Goal: Task Accomplishment & Management: Complete application form

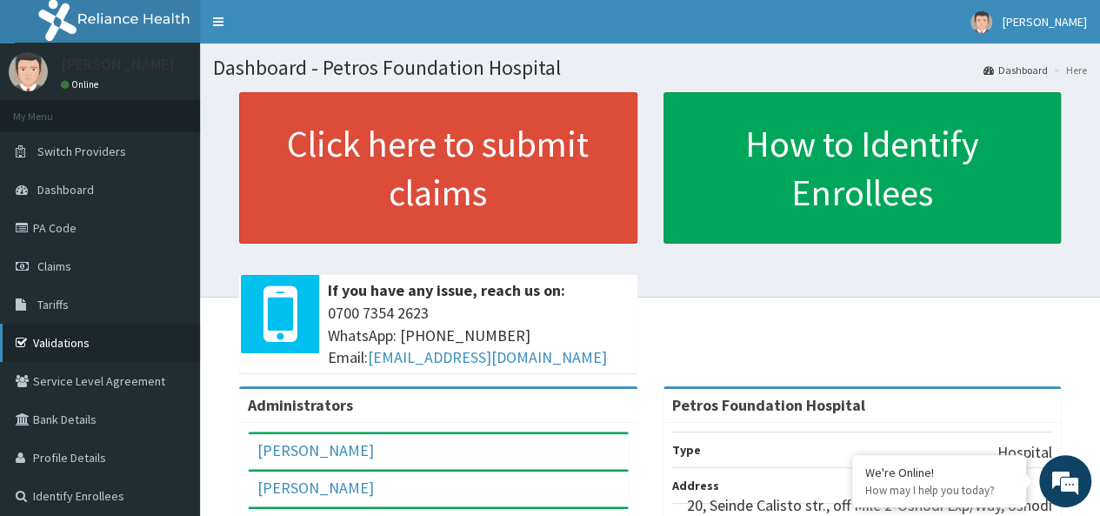
click at [61, 333] on link "Validations" at bounding box center [100, 342] width 200 height 38
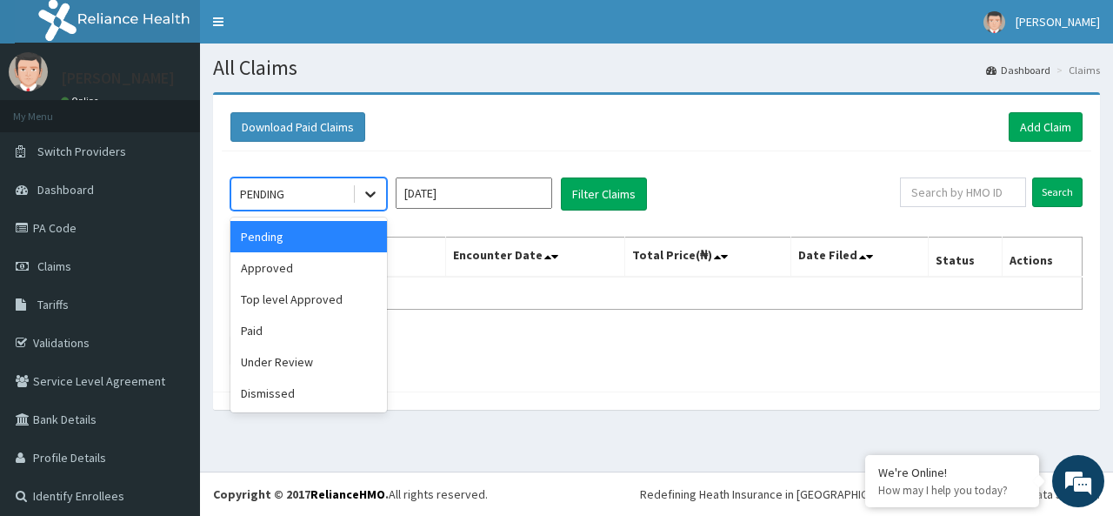
click at [374, 197] on icon at bounding box center [370, 193] width 17 height 17
click at [331, 264] on div "Approved" at bounding box center [308, 267] width 157 height 31
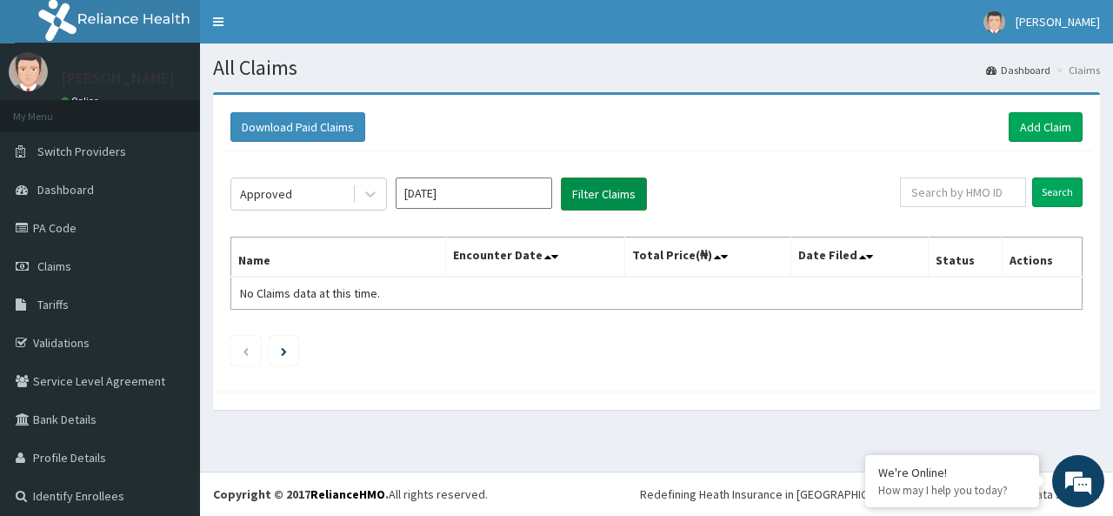
click at [607, 201] on button "Filter Claims" at bounding box center [604, 193] width 86 height 33
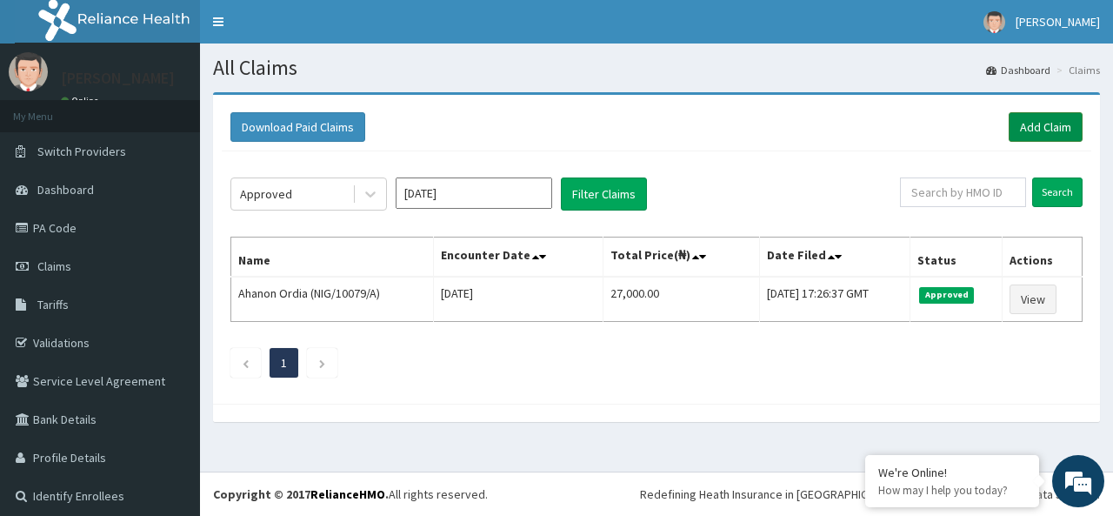
click at [1026, 128] on link "Add Claim" at bounding box center [1046, 127] width 74 height 30
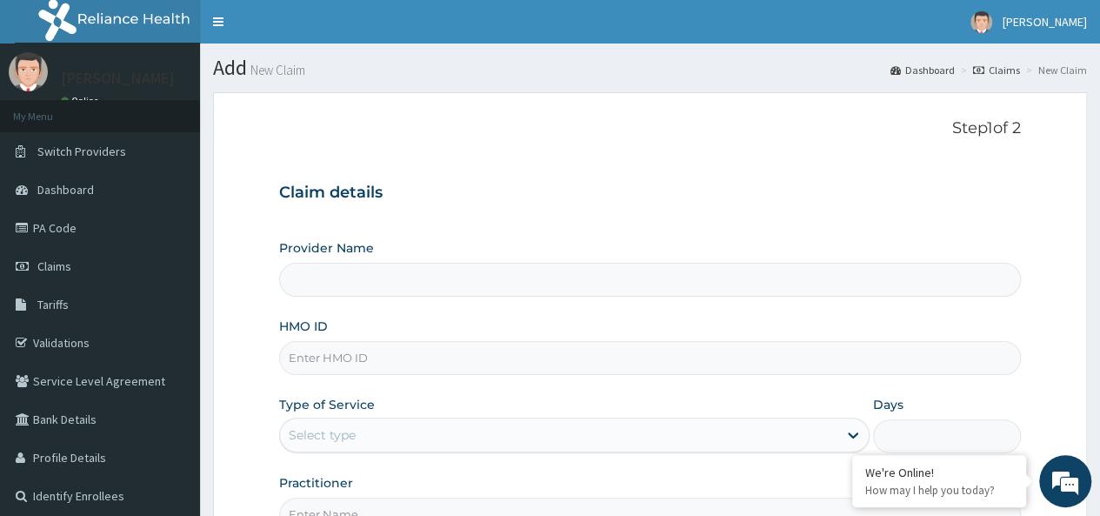
click at [423, 359] on input "HMO ID" at bounding box center [650, 358] width 742 height 34
paste input "NIG/10035/A"
type input "NIG/10035/A"
type input "Petros Foundation Hospital"
type input "NIG/10035/A"
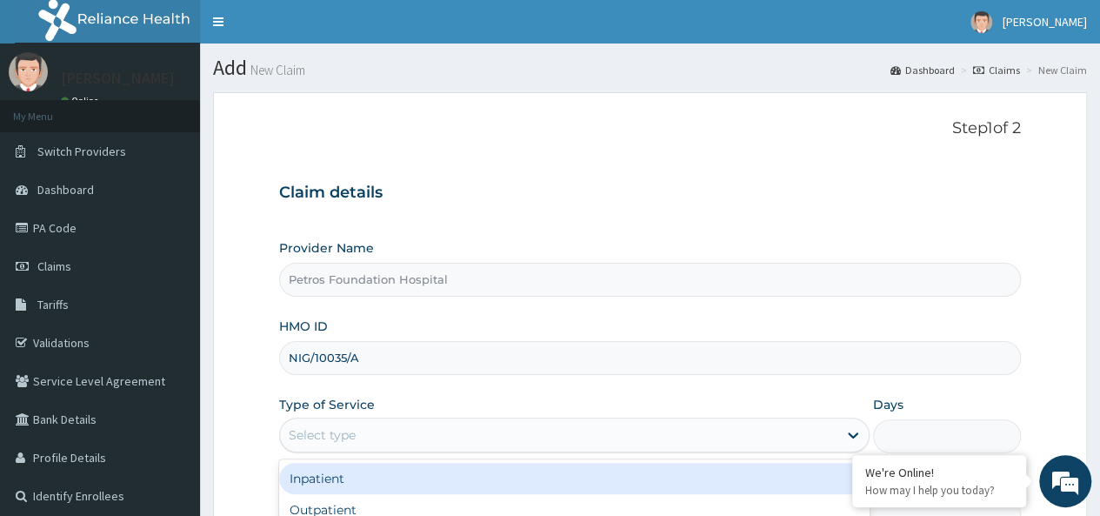
click at [451, 428] on div "Select type" at bounding box center [558, 435] width 557 height 28
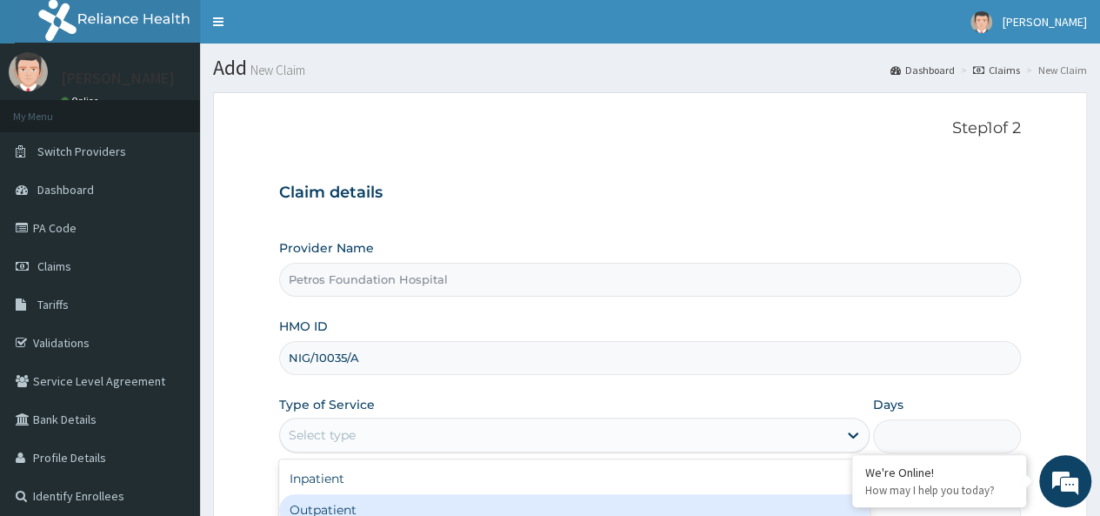
click at [453, 495] on div "Outpatient" at bounding box center [574, 509] width 590 height 31
type input "1"
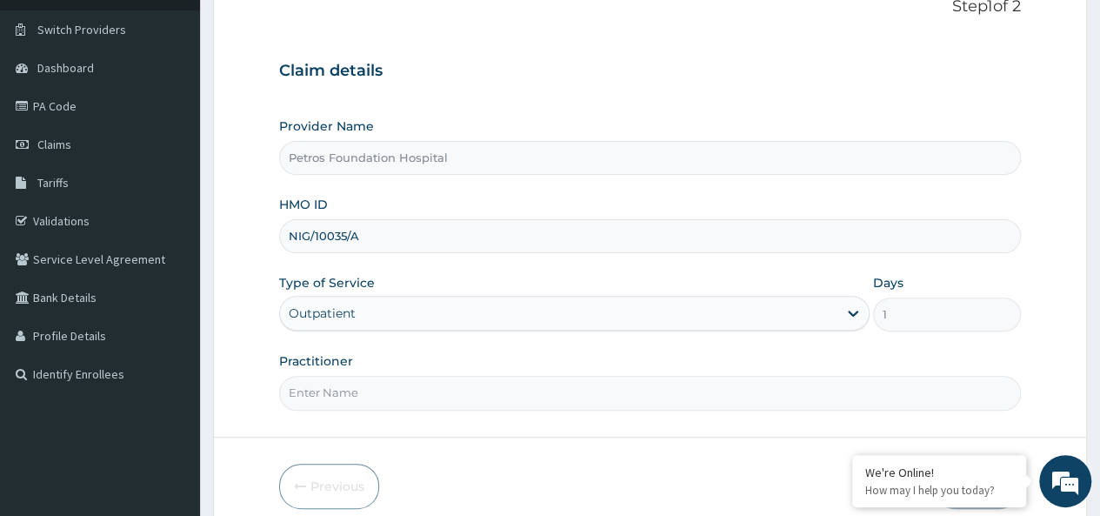
scroll to position [123, 0]
click at [611, 385] on input "Practitioner" at bounding box center [650, 391] width 742 height 34
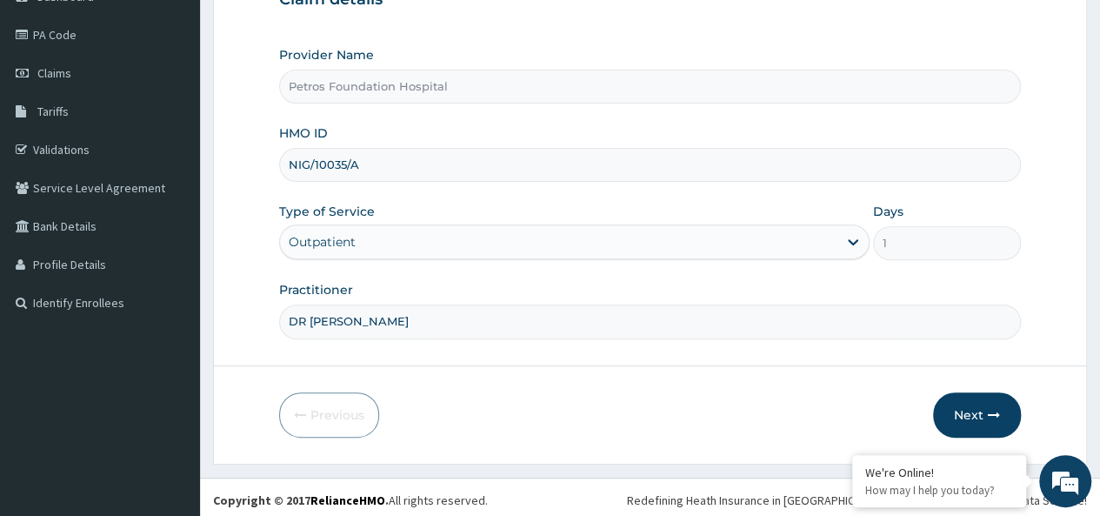
scroll to position [195, 0]
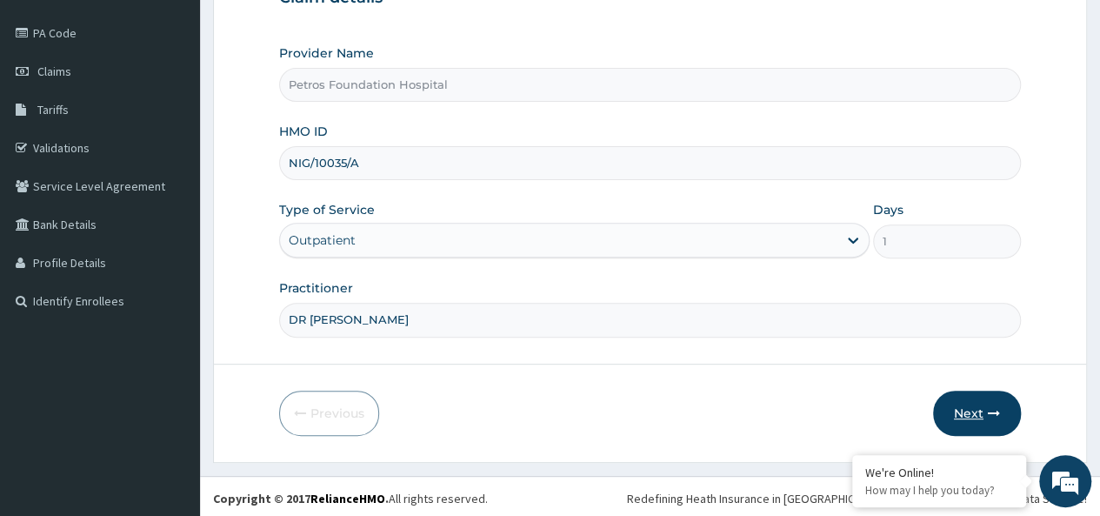
type input "DR PETER"
click at [976, 411] on button "Next" at bounding box center [977, 412] width 88 height 45
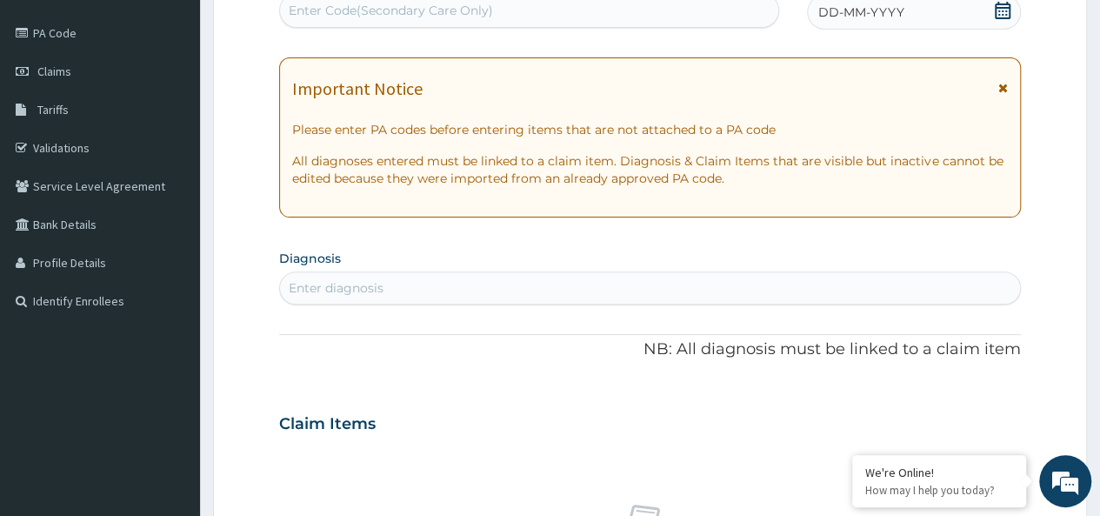
click at [1002, 7] on icon at bounding box center [1003, 10] width 16 height 17
click at [672, 288] on div "Enter diagnosis" at bounding box center [650, 288] width 740 height 28
type input "D"
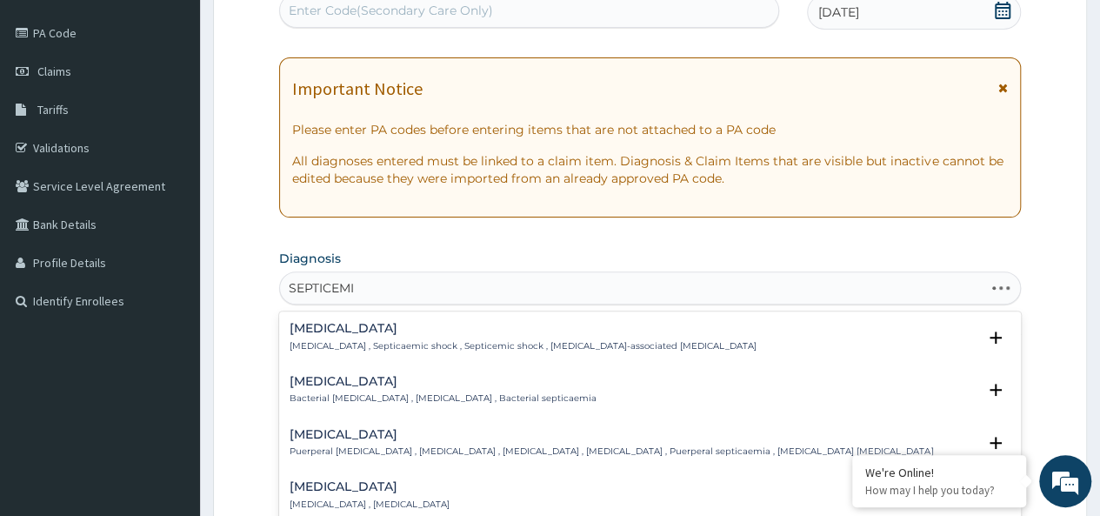
type input "SEPTICEMIA"
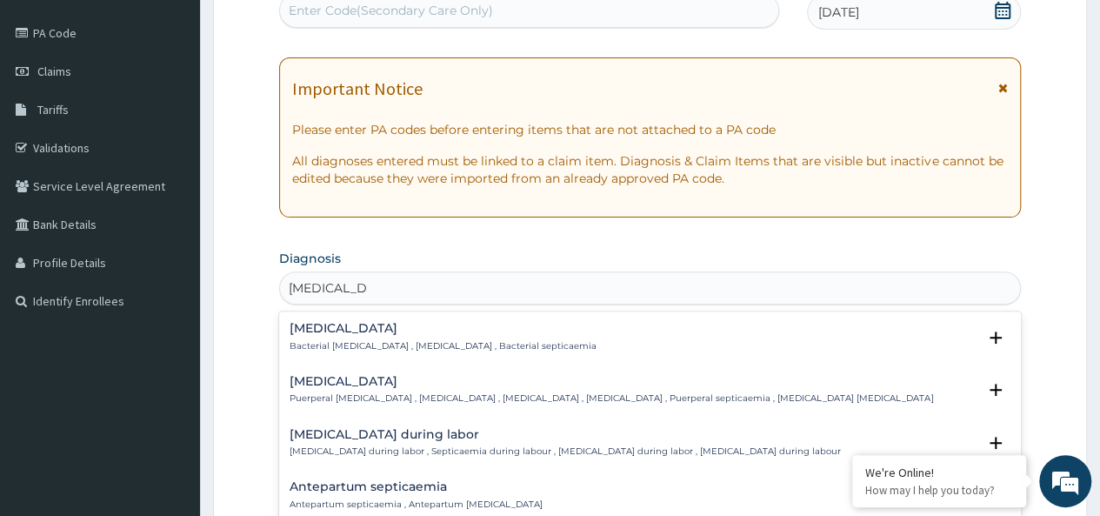
click at [473, 323] on h4 "Bacterial sepsis" at bounding box center [443, 328] width 307 height 13
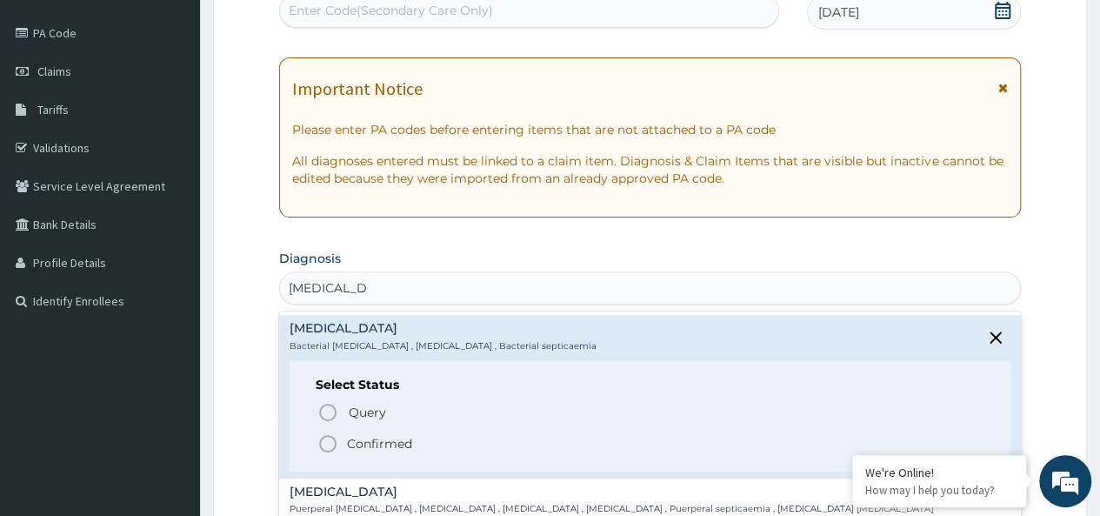
click at [331, 438] on icon "status option filled" at bounding box center [327, 443] width 21 height 21
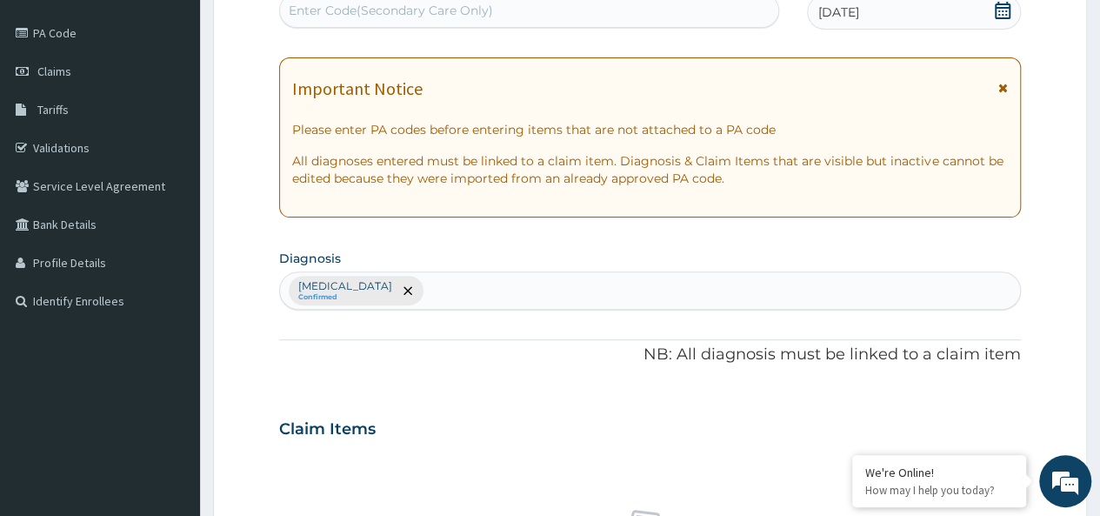
click at [507, 288] on div "Bacterial sepsis Confirmed" at bounding box center [650, 290] width 740 height 37
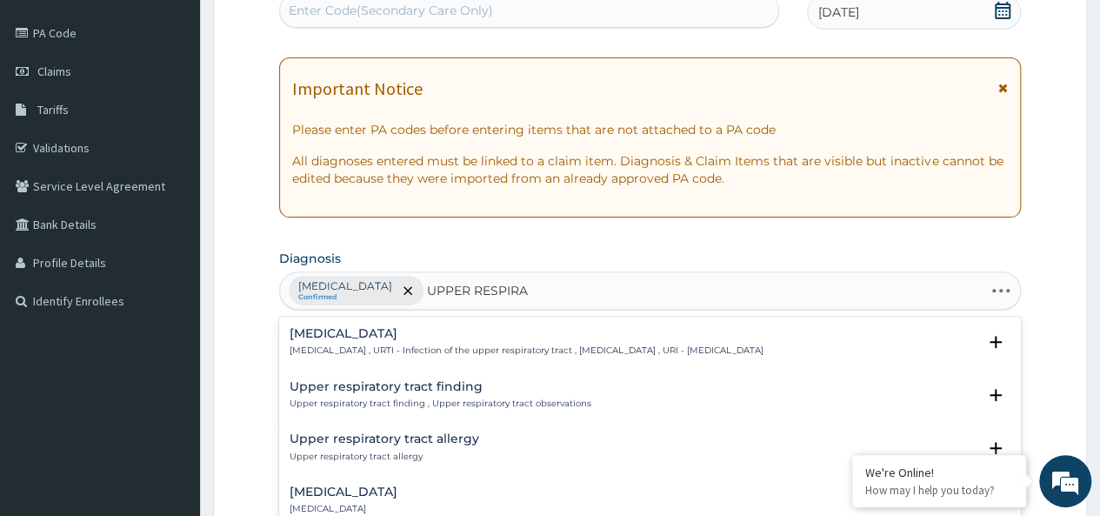
type input "UPPER RESPIRAT"
click at [424, 344] on p "Upper respiratory infection , URTI - Infection of the upper respiratory tract ,…" at bounding box center [527, 350] width 474 height 12
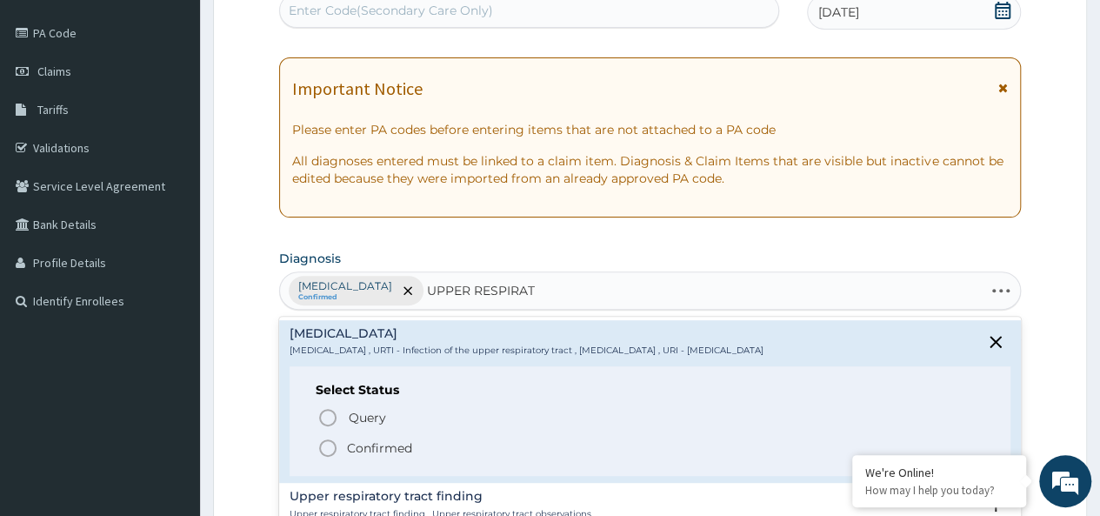
click at [331, 446] on icon "status option filled" at bounding box center [327, 447] width 21 height 21
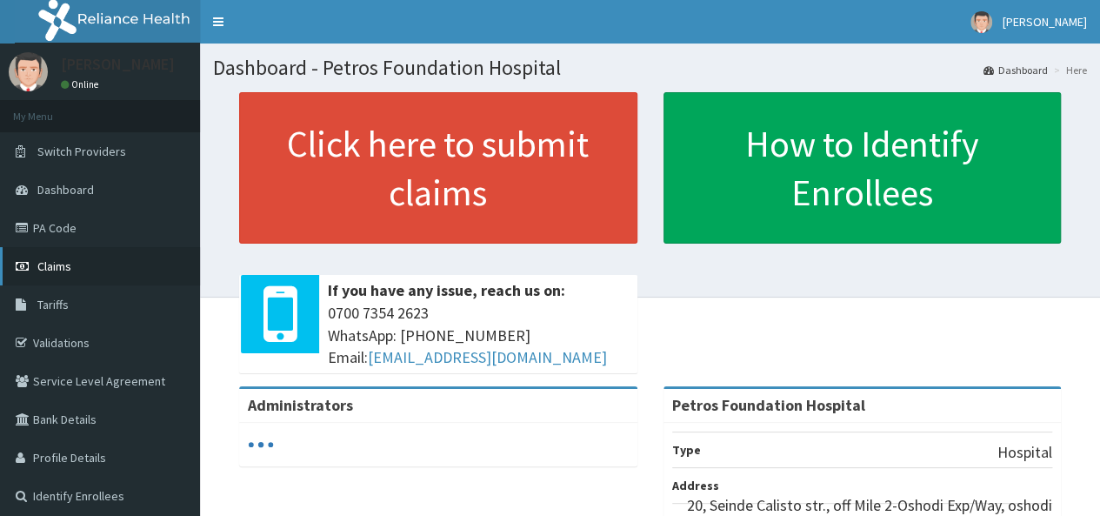
click at [67, 262] on span "Claims" at bounding box center [54, 266] width 34 height 16
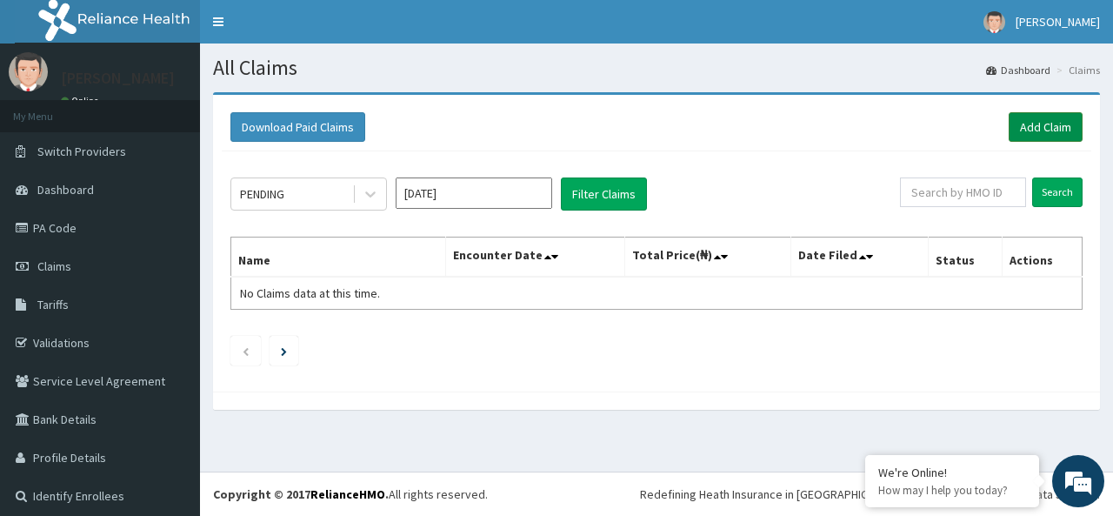
click at [1031, 124] on link "Add Claim" at bounding box center [1046, 127] width 74 height 30
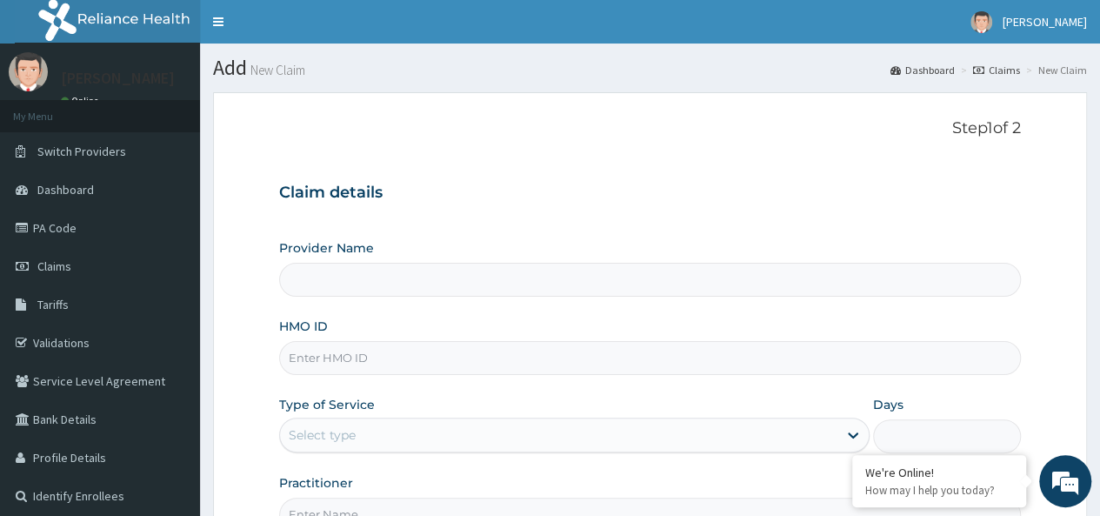
click at [497, 361] on input "HMO ID" at bounding box center [650, 358] width 742 height 34
type input "Petros Foundation Hospital"
paste input "NIG/10035/A"
type input "NIG/10035/A"
click at [463, 422] on div "Select type" at bounding box center [558, 435] width 557 height 28
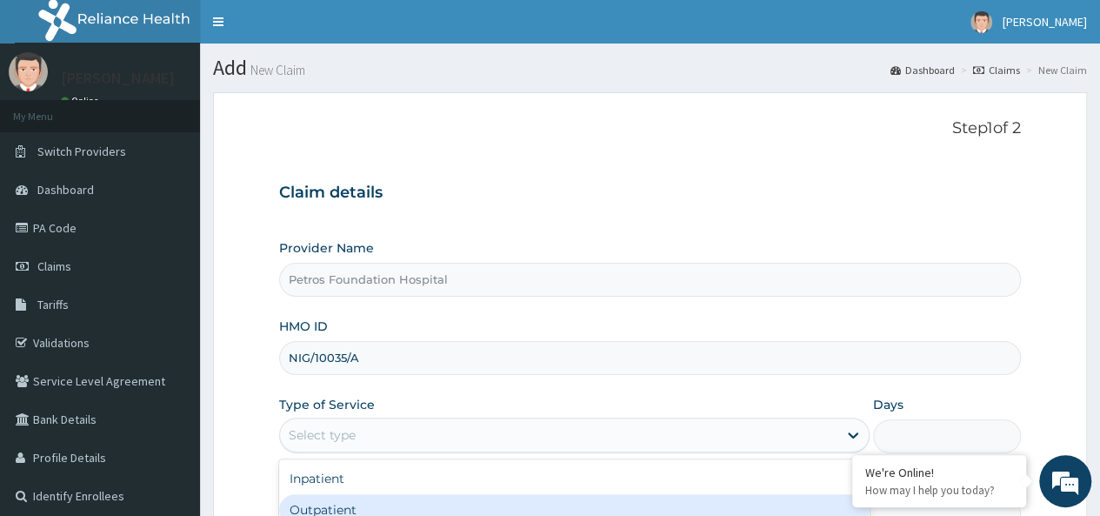
click at [452, 503] on div "Outpatient" at bounding box center [574, 509] width 590 height 31
type input "1"
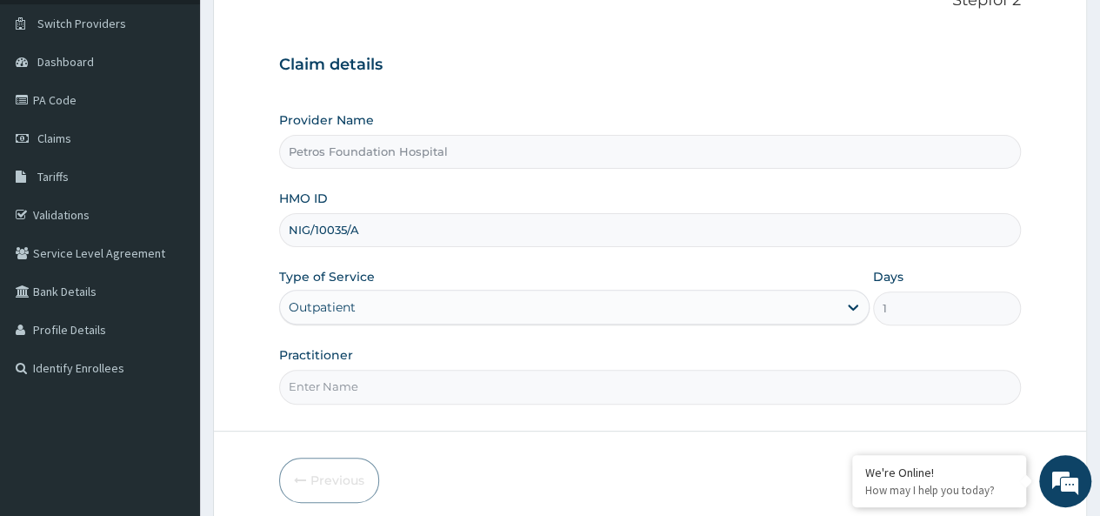
scroll to position [174, 0]
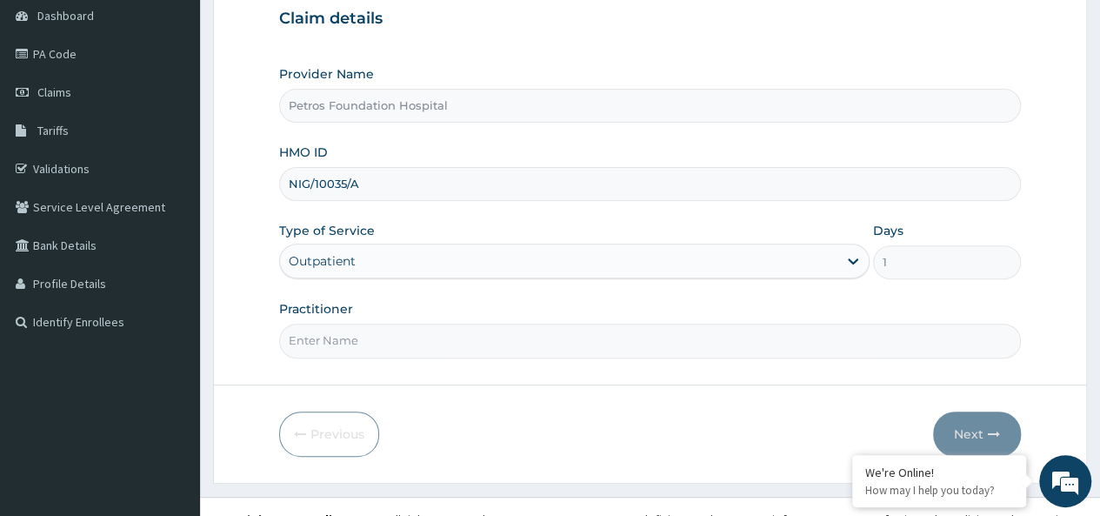
click at [810, 340] on input "Practitioner" at bounding box center [650, 340] width 742 height 34
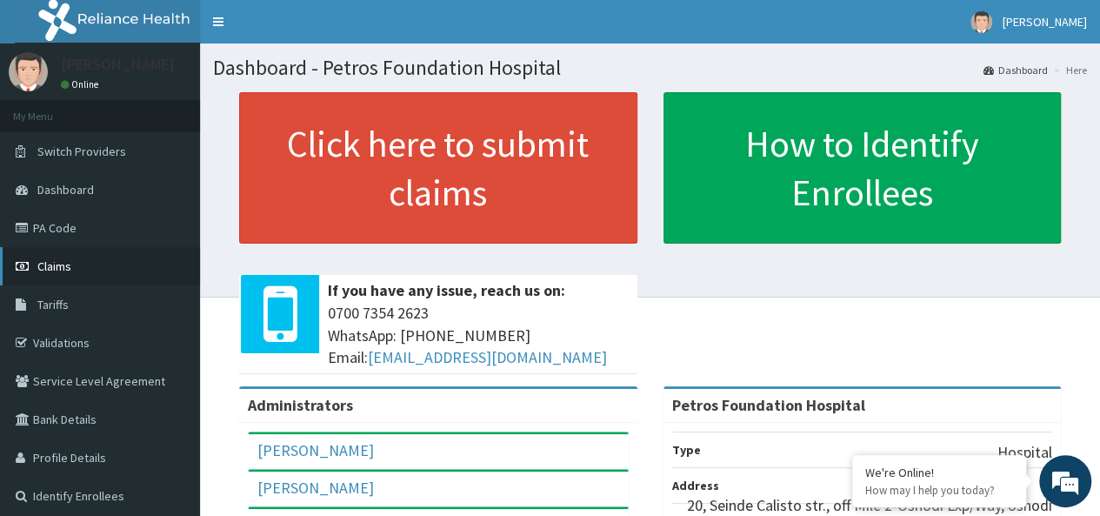
click at [70, 276] on link "Claims" at bounding box center [100, 266] width 200 height 38
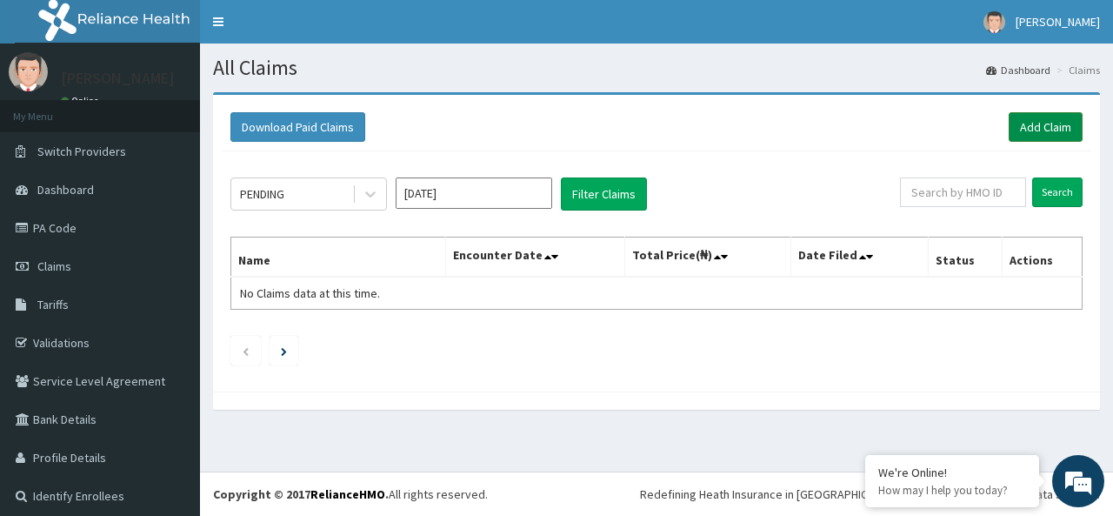
click at [1019, 125] on link "Add Claim" at bounding box center [1046, 127] width 74 height 30
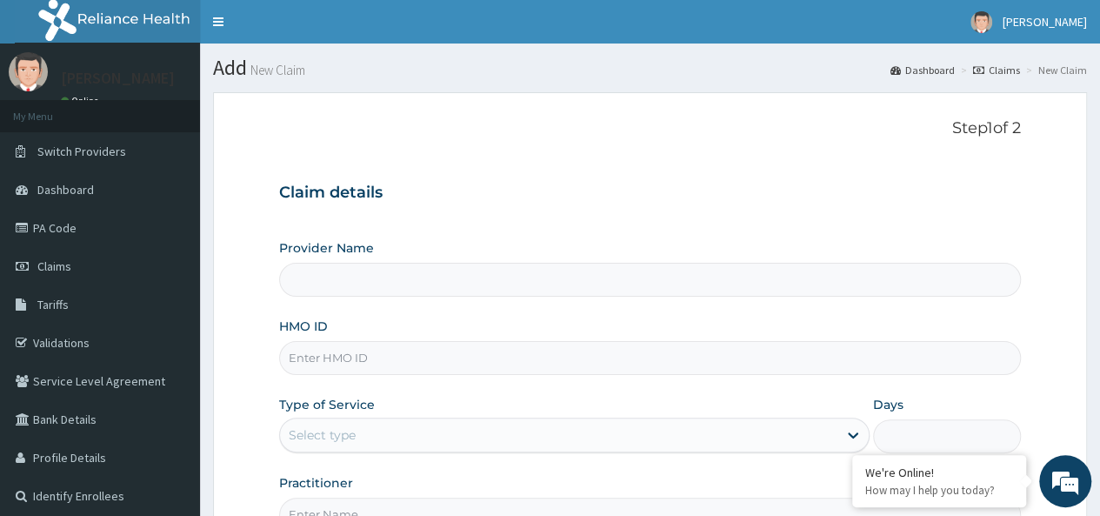
type input "Petros Foundation Hospital"
click at [454, 369] on input "HMO ID" at bounding box center [650, 358] width 742 height 34
paste input "NIG/10035/A"
type input "NIG/10035/A"
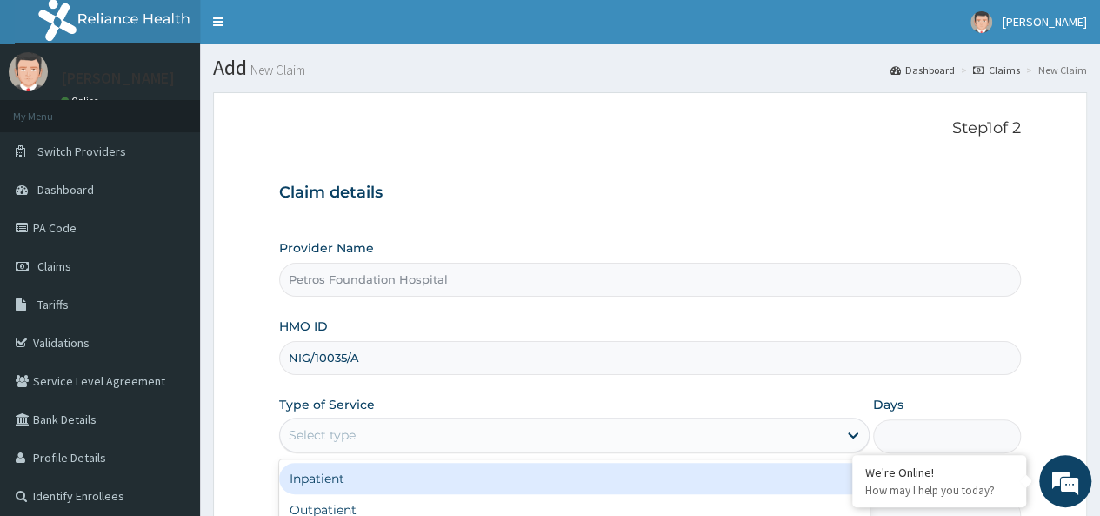
click at [430, 428] on div "Select type" at bounding box center [558, 435] width 557 height 28
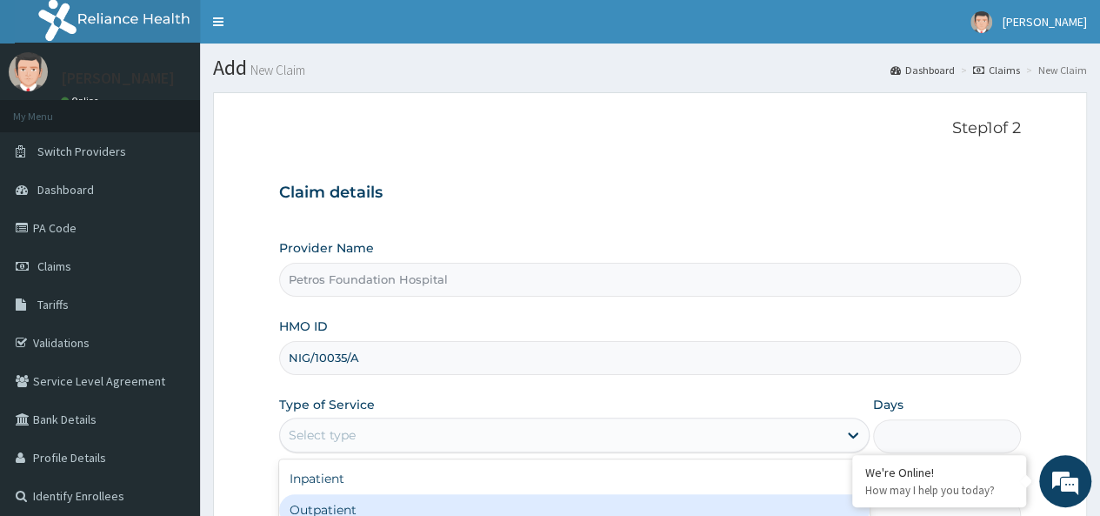
click at [430, 507] on div "Outpatient" at bounding box center [574, 509] width 590 height 31
type input "1"
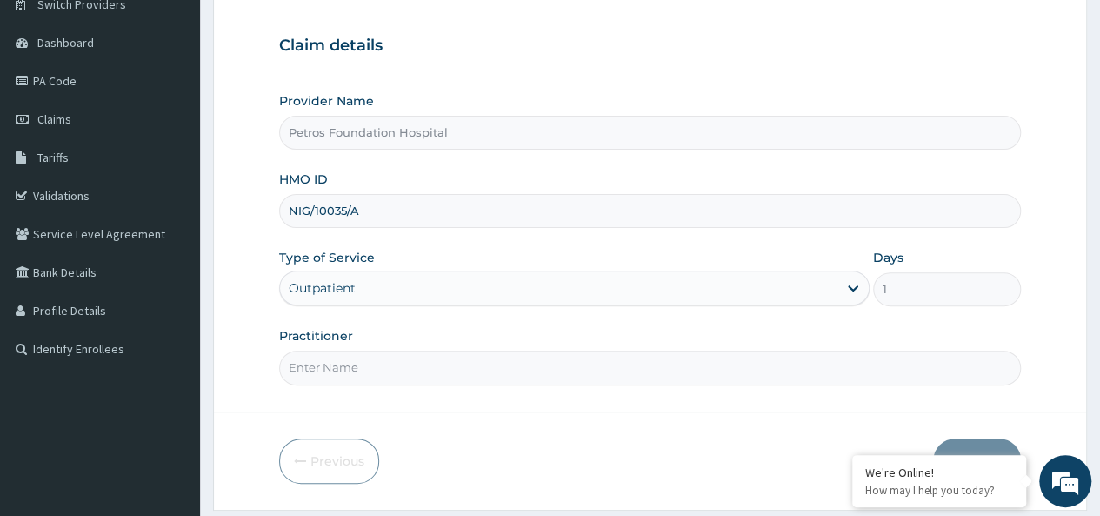
scroll to position [150, 0]
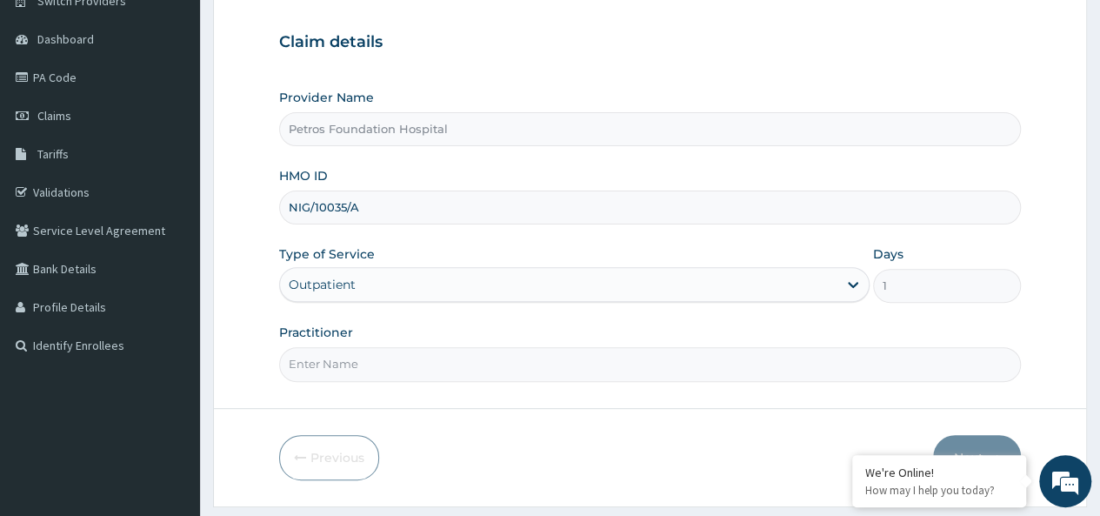
click at [793, 366] on input "Practitioner" at bounding box center [650, 364] width 742 height 34
type input "DR [PERSON_NAME]"
click at [968, 437] on button "Next" at bounding box center [977, 457] width 88 height 45
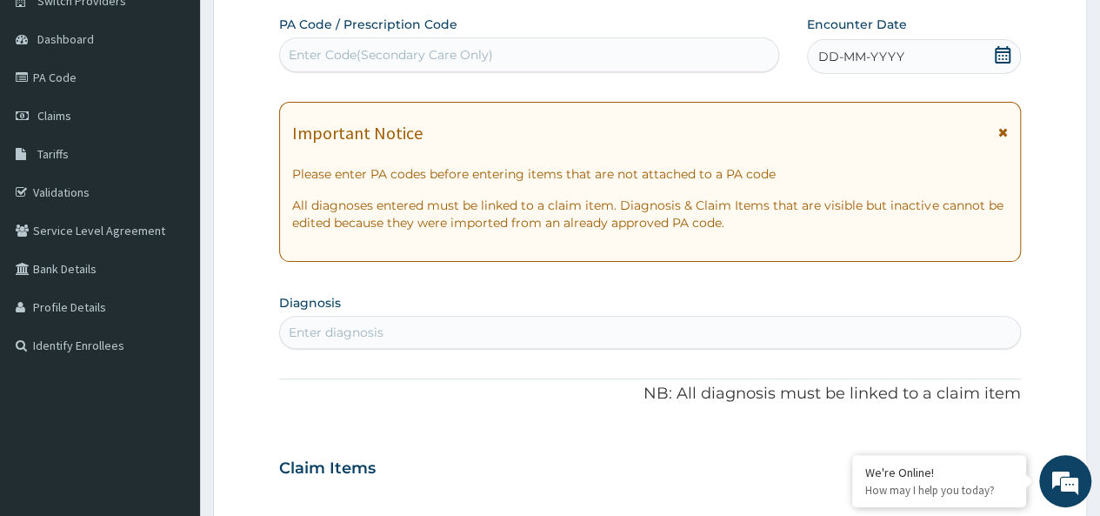
click at [1005, 52] on icon at bounding box center [1002, 54] width 17 height 17
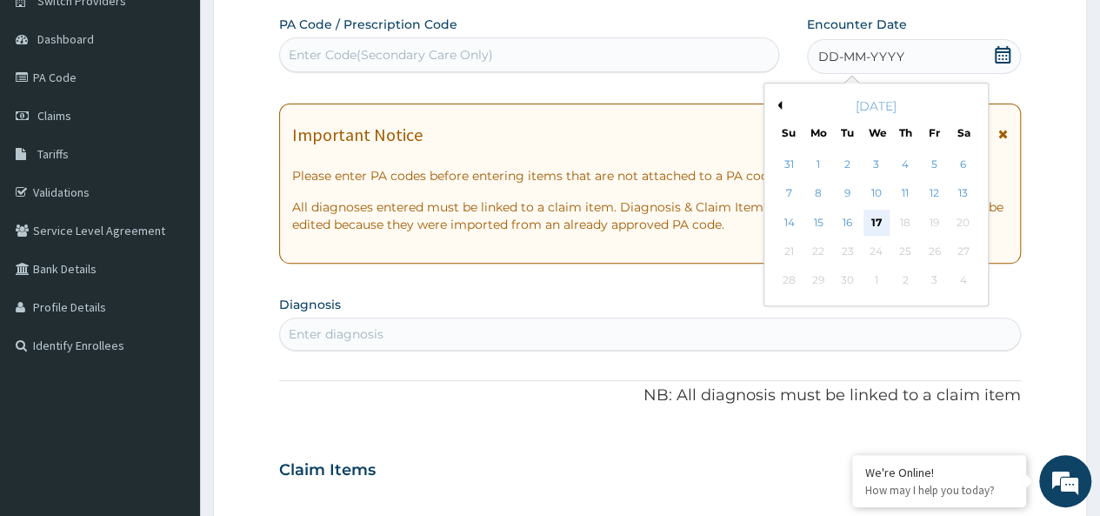
click at [871, 211] on div "17" at bounding box center [876, 223] width 26 height 26
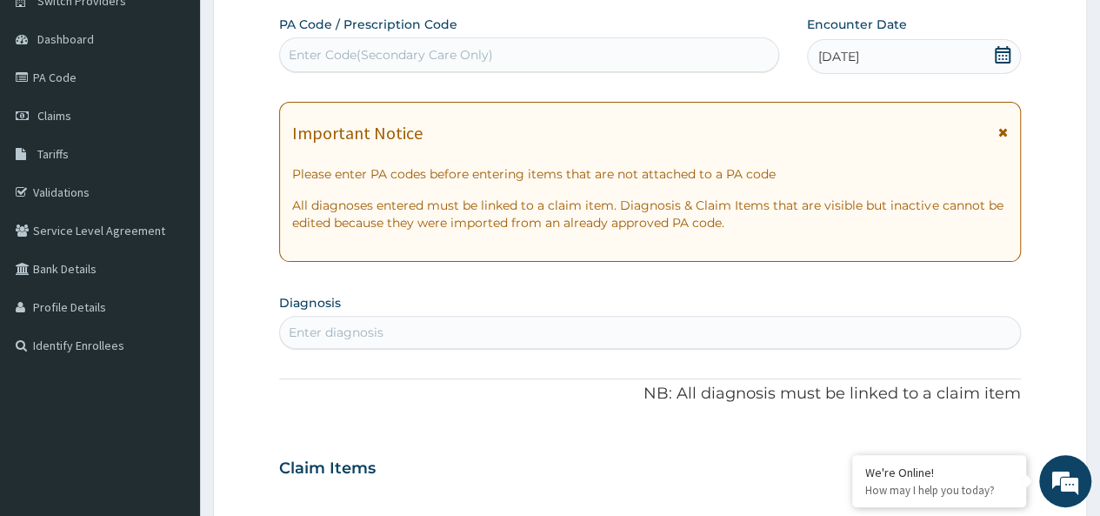
click at [638, 329] on div "Enter diagnosis" at bounding box center [650, 332] width 740 height 28
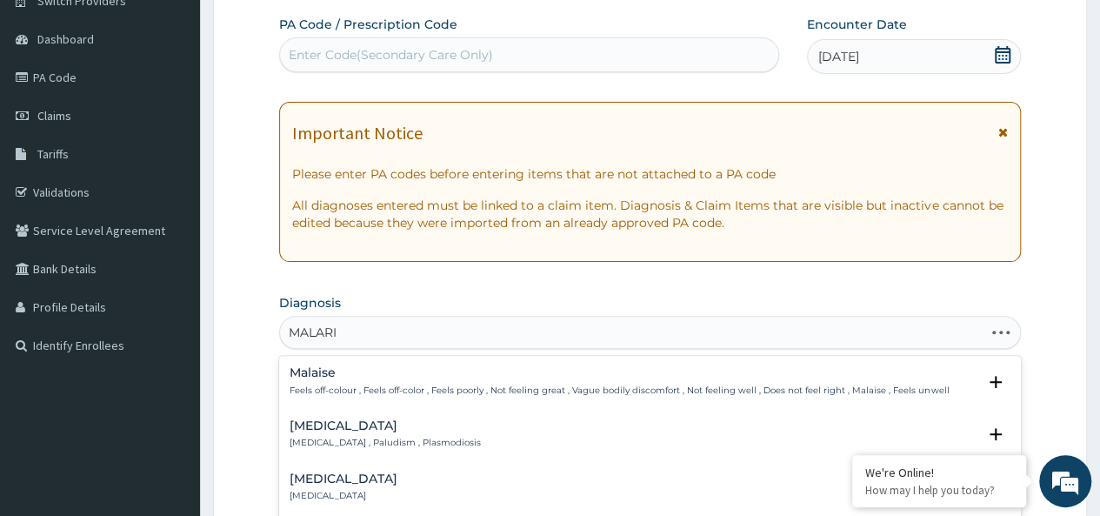
type input "[MEDICAL_DATA]"
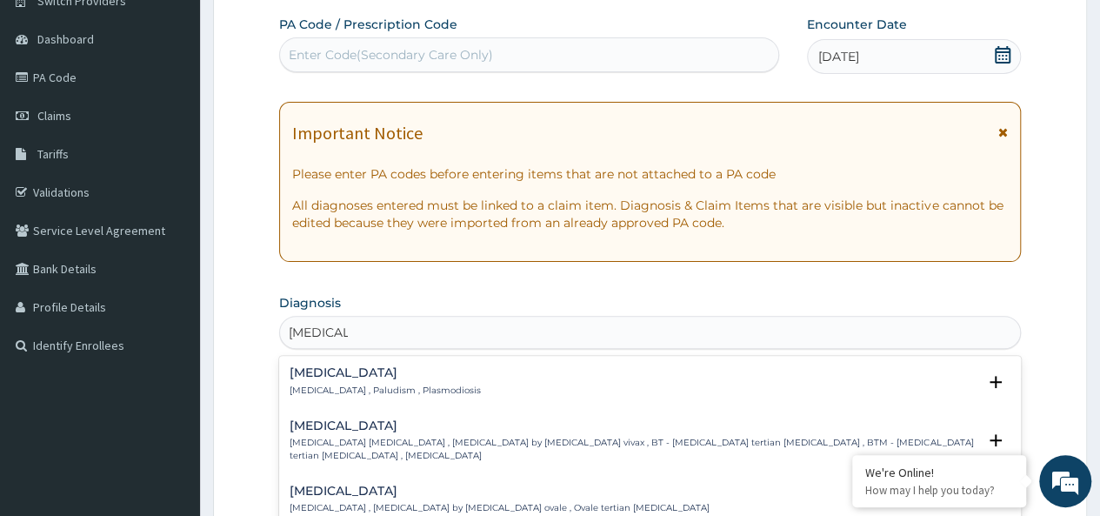
click at [334, 396] on div "[MEDICAL_DATA] [MEDICAL_DATA] , Paludism , Plasmodiosis Select Status Query Que…" at bounding box center [650, 385] width 721 height 39
click at [322, 388] on p "[MEDICAL_DATA] , Paludism , Plasmodiosis" at bounding box center [385, 390] width 191 height 12
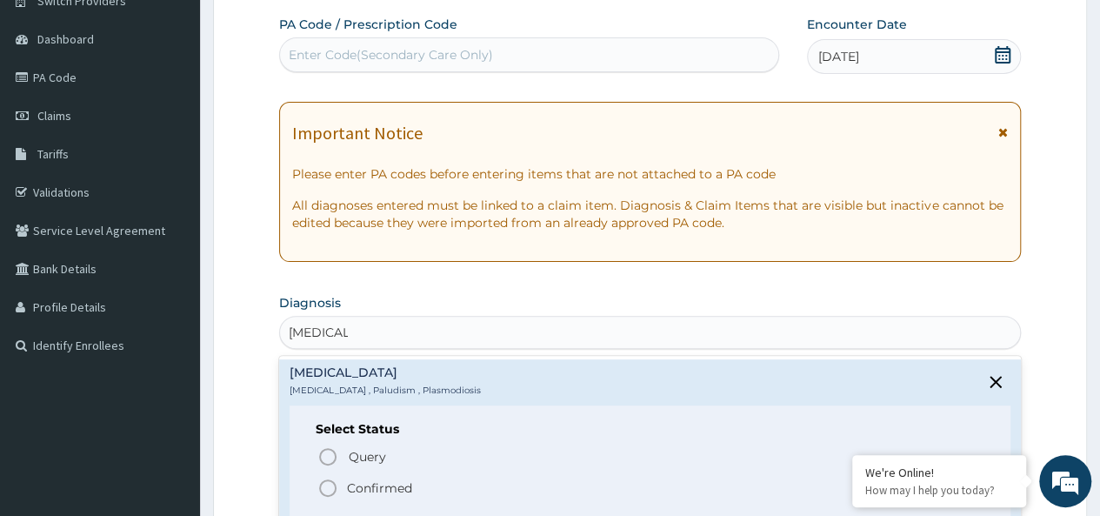
click at [326, 477] on icon "status option filled" at bounding box center [327, 487] width 21 height 21
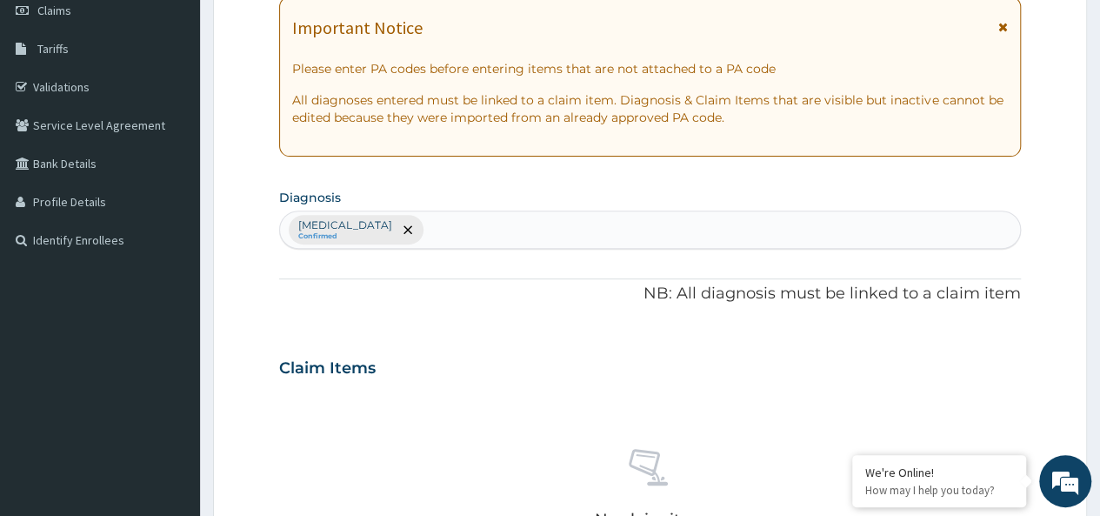
scroll to position [290, 0]
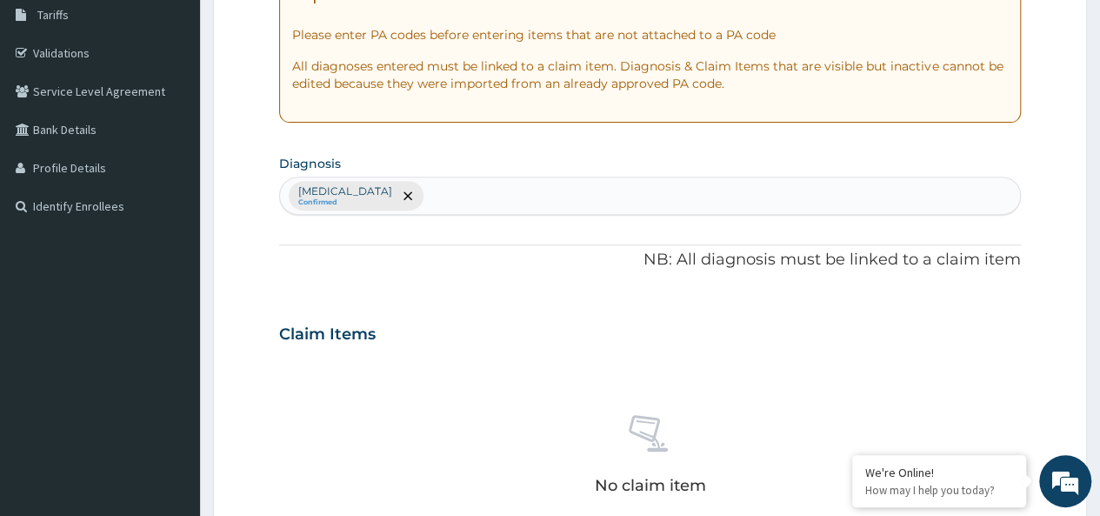
type input "M"
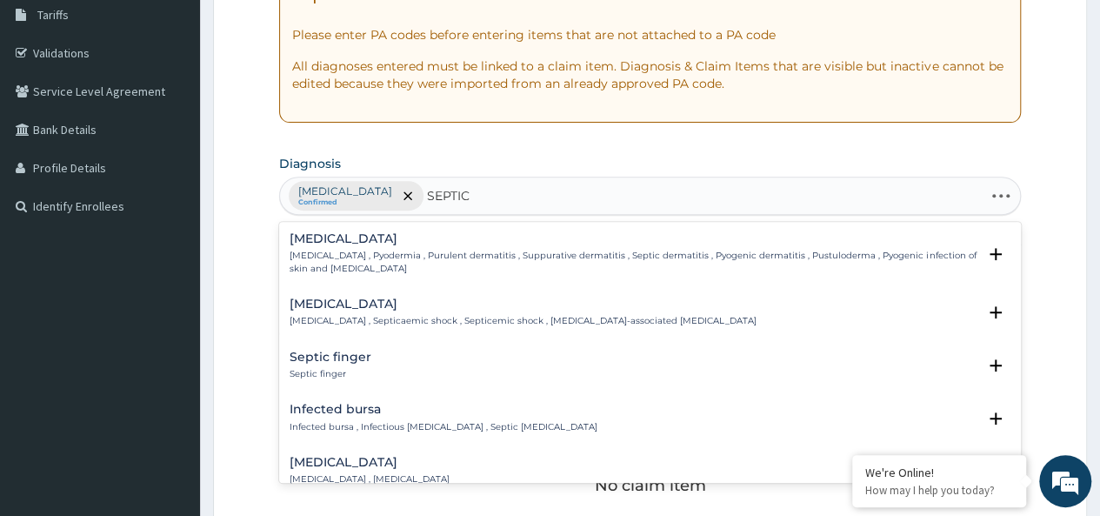
type input "SEPTICE"
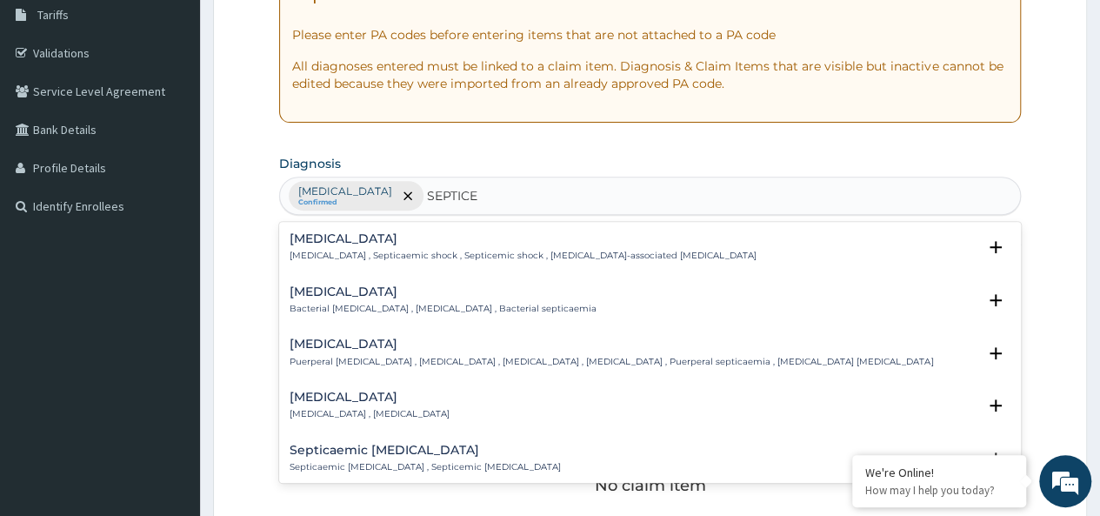
click at [407, 397] on h4 "[MEDICAL_DATA]" at bounding box center [370, 396] width 160 height 13
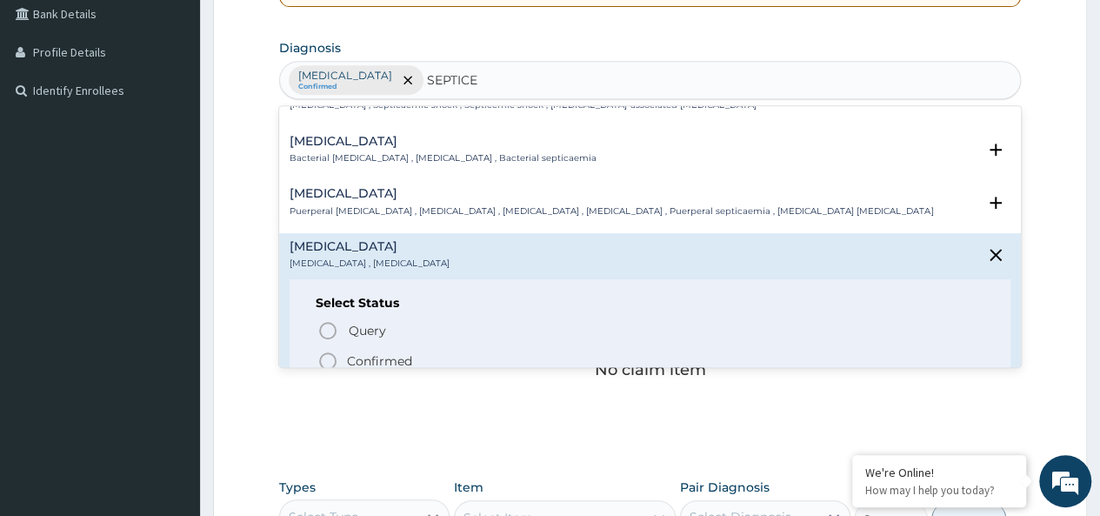
scroll to position [70, 0]
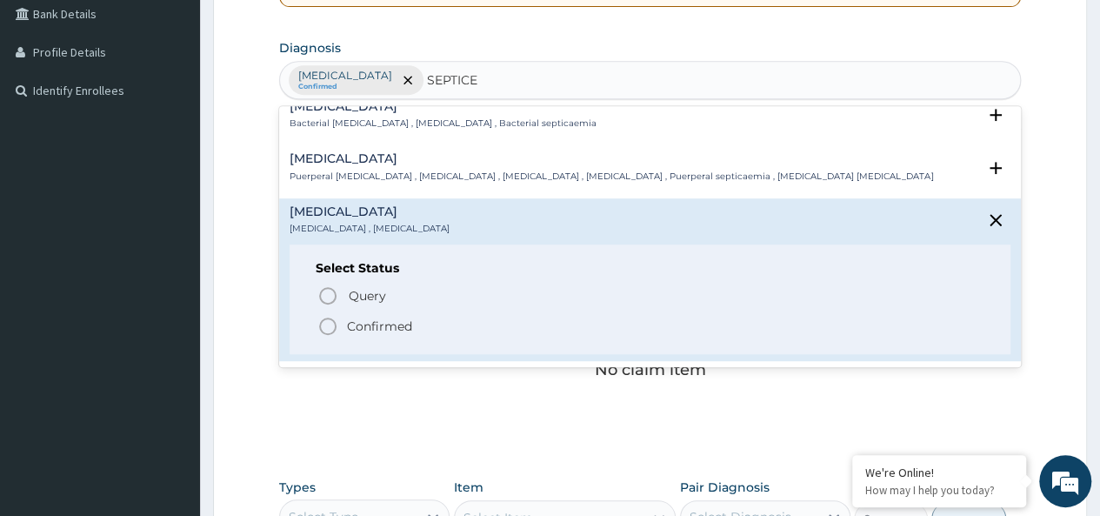
click at [330, 321] on icon "status option filled" at bounding box center [327, 326] width 21 height 21
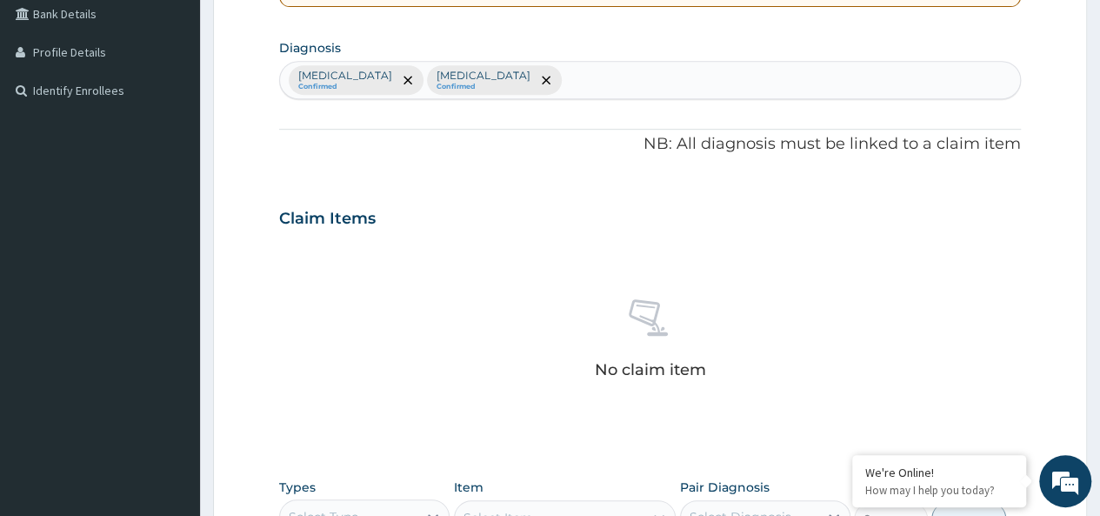
click at [584, 74] on div "[MEDICAL_DATA] Confirmed [MEDICAL_DATA] Confirmed" at bounding box center [650, 80] width 740 height 37
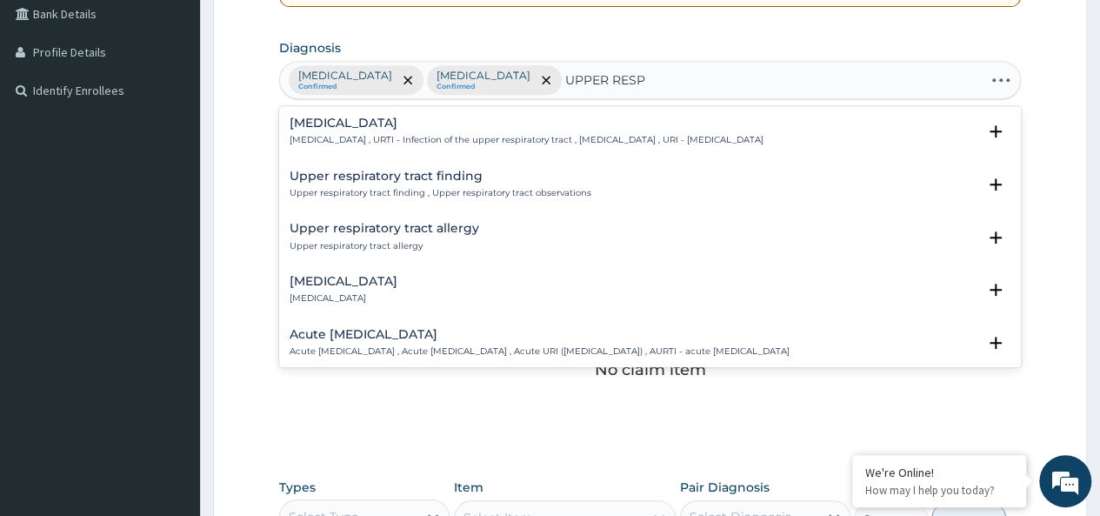
type input "UPPER RESPI"
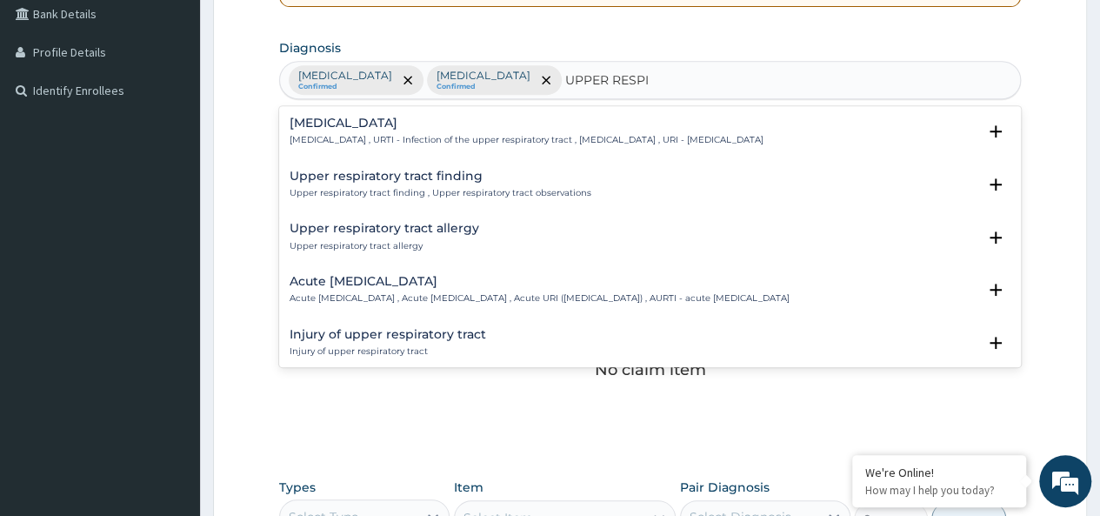
click at [423, 134] on p "[MEDICAL_DATA] , URTI - Infection of the upper respiratory tract , [MEDICAL_DAT…" at bounding box center [527, 140] width 474 height 12
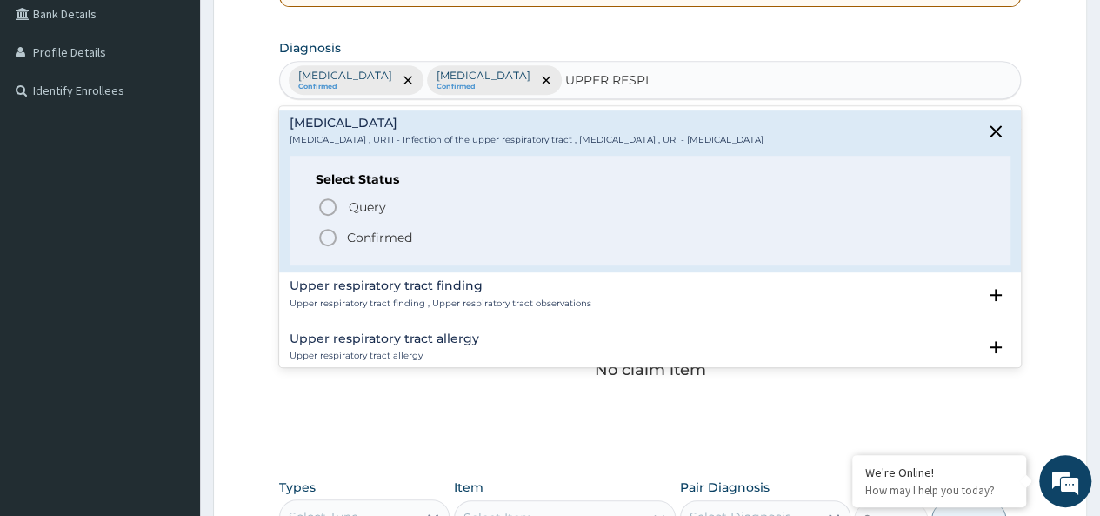
click at [335, 230] on icon "status option filled" at bounding box center [327, 237] width 21 height 21
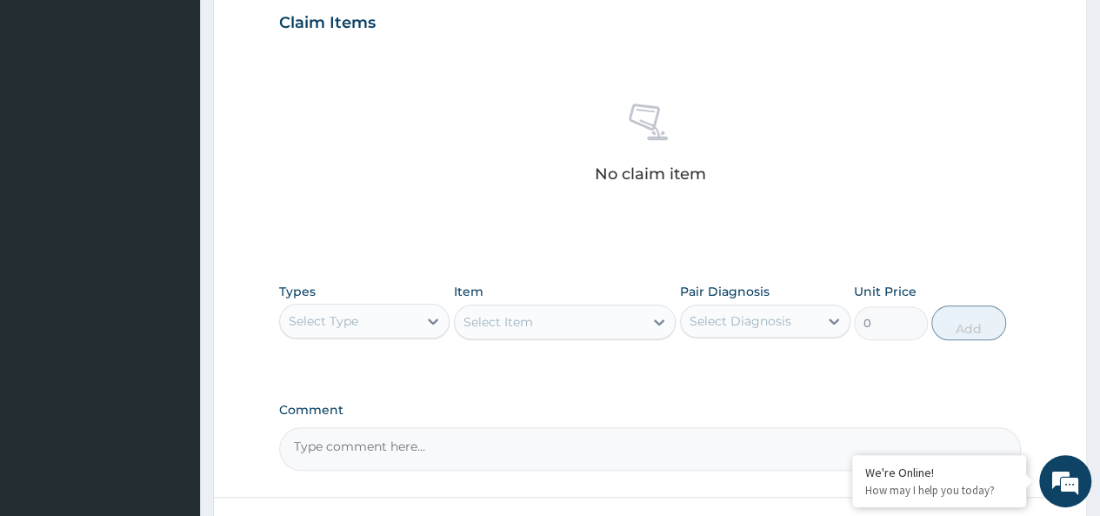
scroll to position [603, 0]
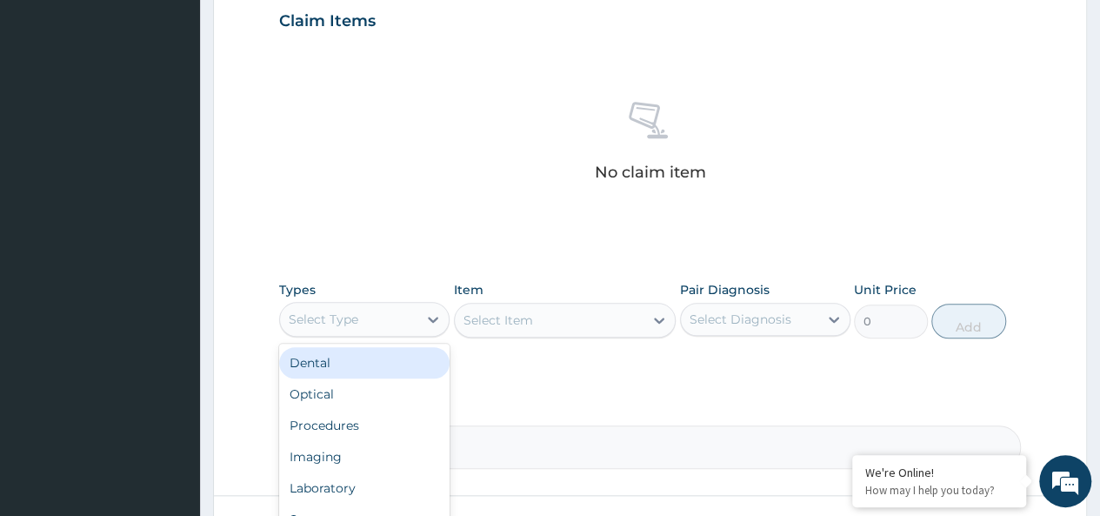
click at [383, 315] on div "Select Type" at bounding box center [348, 319] width 137 height 28
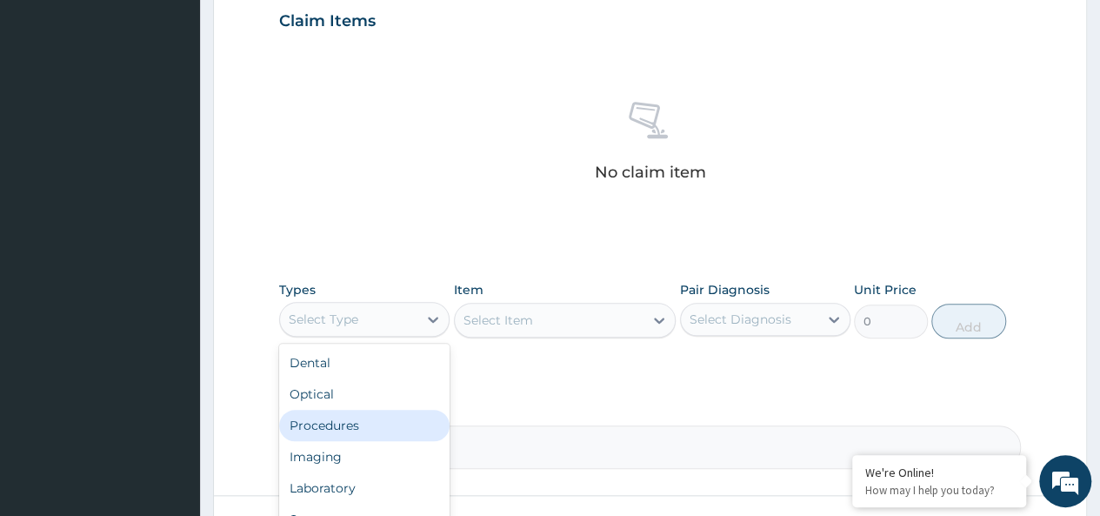
click at [351, 411] on div "Procedures" at bounding box center [364, 425] width 170 height 31
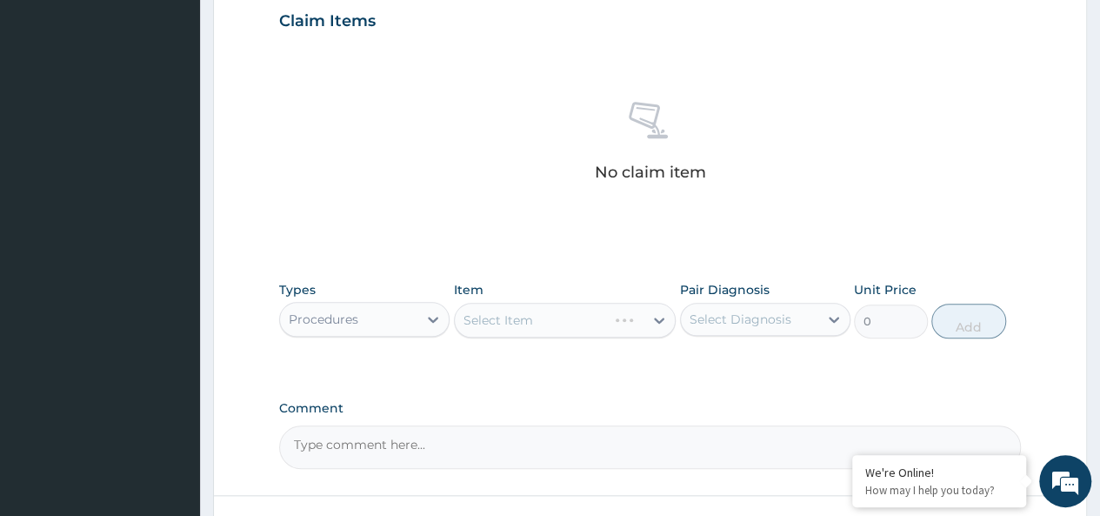
click at [559, 317] on div "Select Item" at bounding box center [565, 320] width 223 height 35
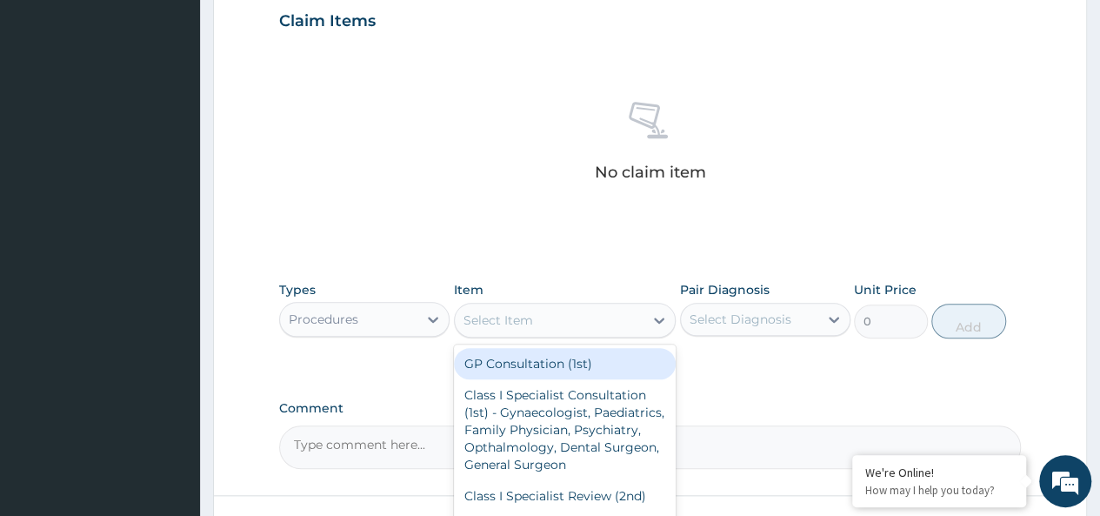
click at [570, 317] on div "Select Item" at bounding box center [550, 320] width 190 height 28
type input "GP"
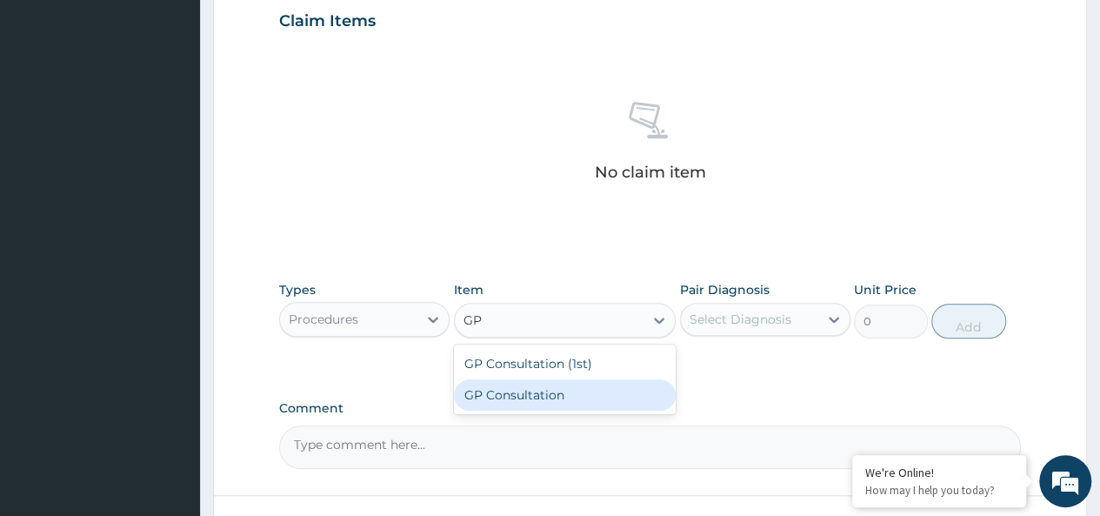
click at [549, 382] on div "GP Consultation" at bounding box center [565, 394] width 223 height 31
type input "2500"
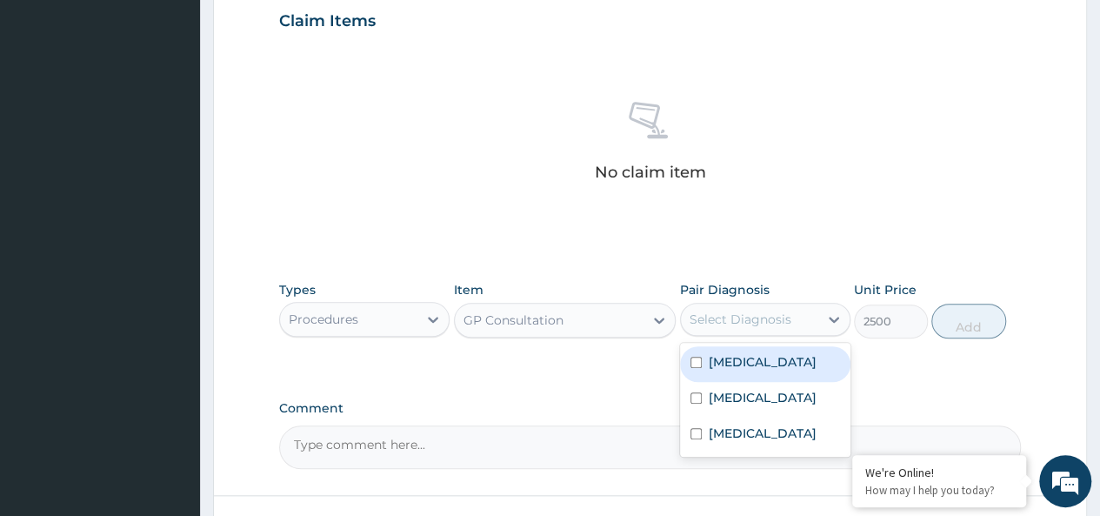
click at [748, 312] on div "Select Diagnosis" at bounding box center [741, 318] width 102 height 17
click at [743, 357] on label "[MEDICAL_DATA]" at bounding box center [763, 361] width 108 height 17
checkbox input "true"
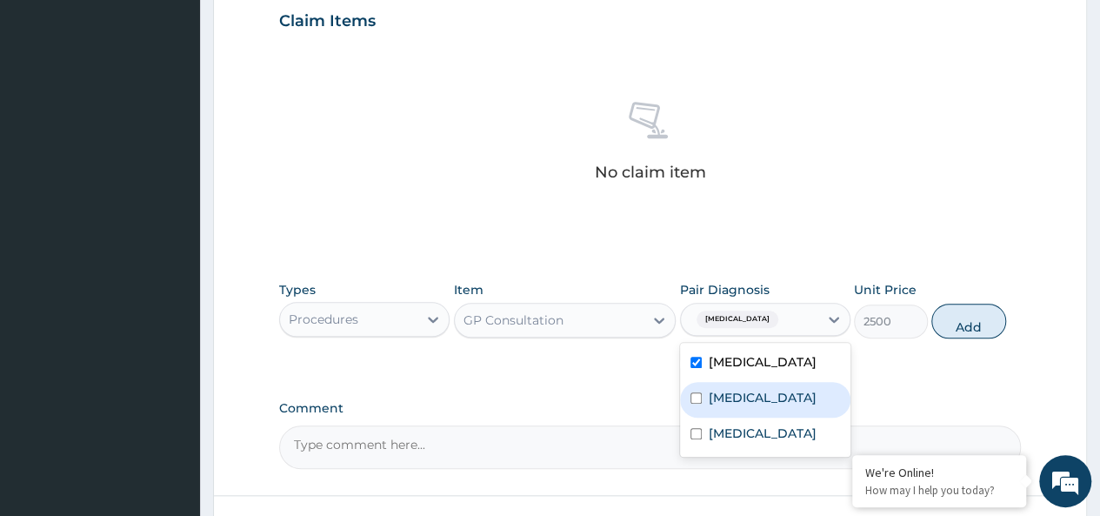
click at [737, 392] on label "[MEDICAL_DATA]" at bounding box center [763, 397] width 108 height 17
checkbox input "true"
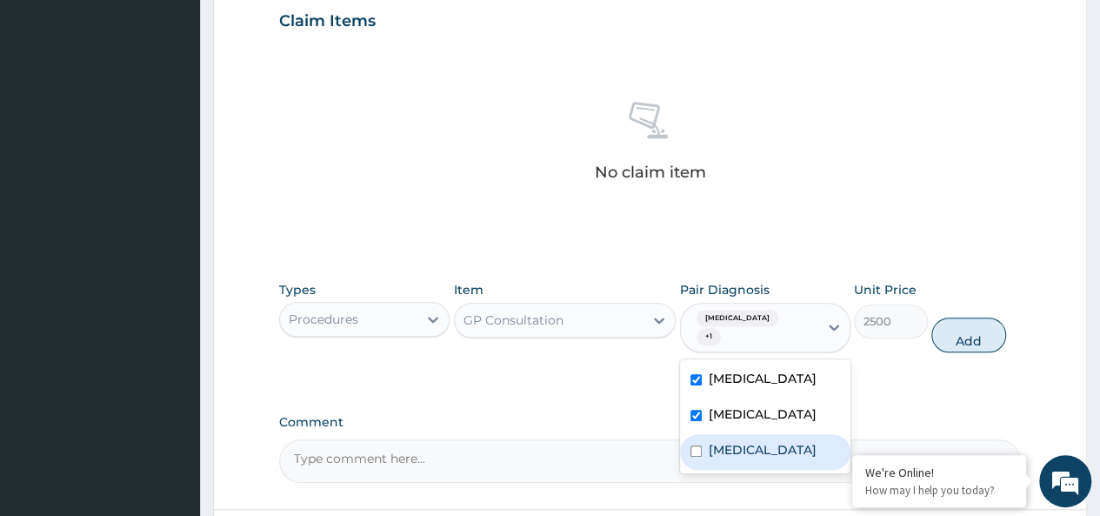
click at [736, 441] on label "[MEDICAL_DATA]" at bounding box center [763, 449] width 108 height 17
checkbox input "true"
click at [970, 323] on button "Add" at bounding box center [968, 334] width 74 height 35
type input "0"
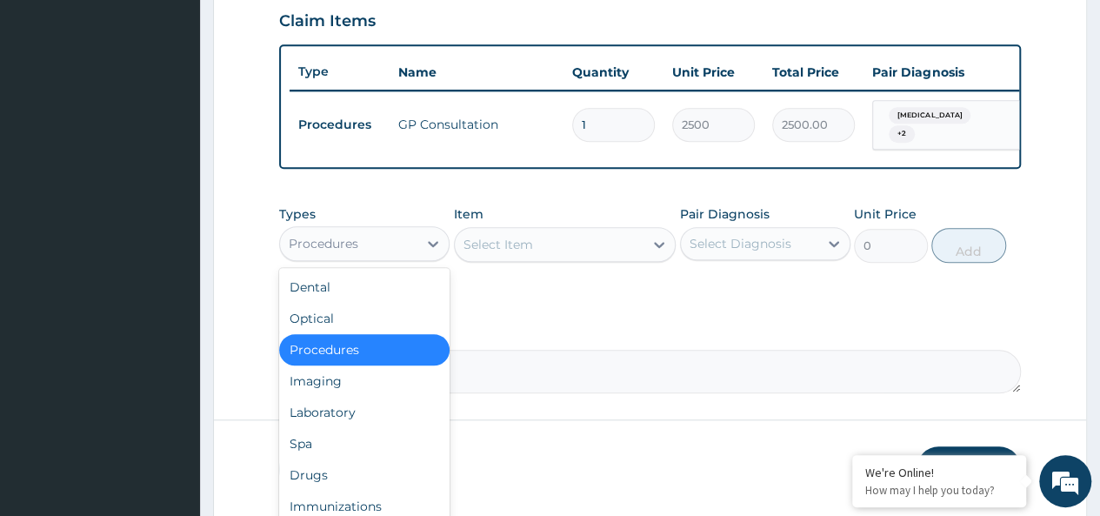
click at [414, 256] on div "Procedures" at bounding box center [348, 244] width 137 height 28
click at [390, 411] on div "Laboratory" at bounding box center [364, 412] width 170 height 31
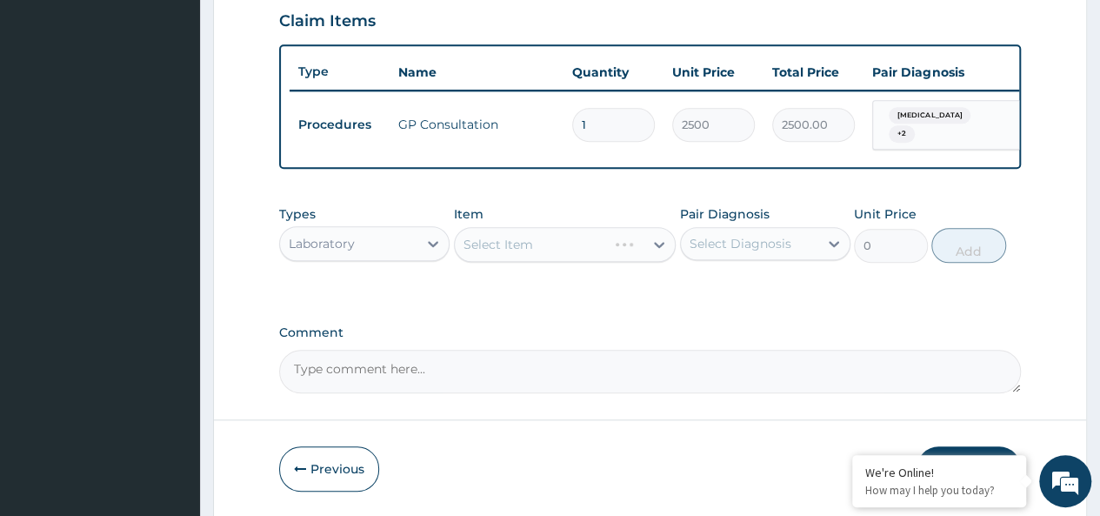
click at [562, 248] on div "Select Item" at bounding box center [565, 244] width 223 height 35
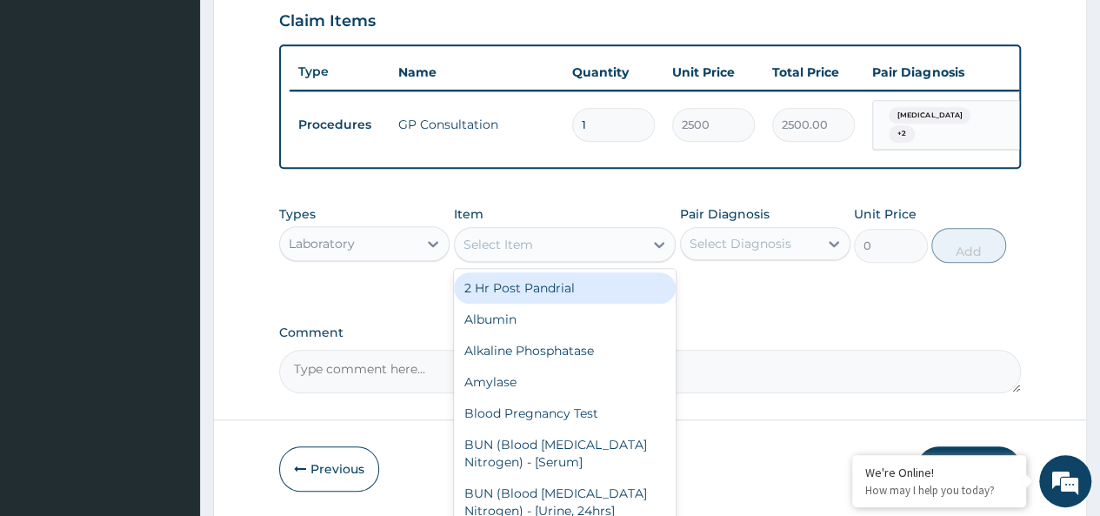
click at [577, 245] on div "Select Item" at bounding box center [550, 244] width 190 height 28
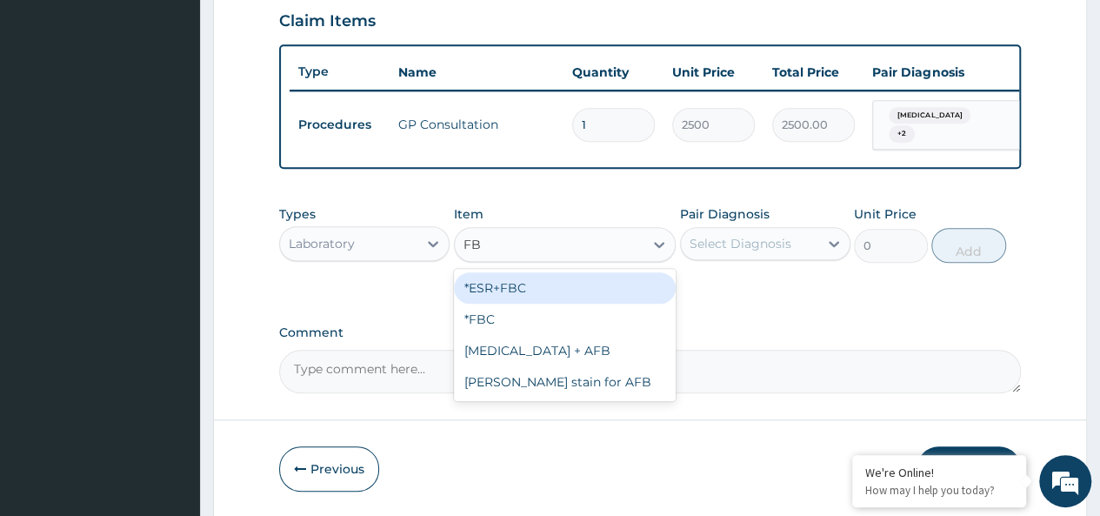
type input "FBC"
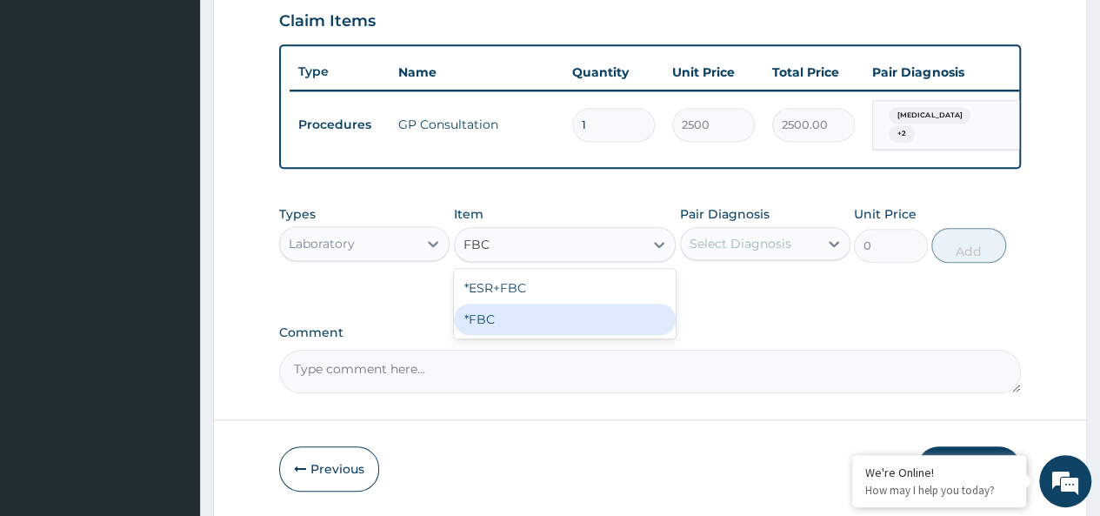
click at [543, 311] on div "*FBC" at bounding box center [565, 318] width 223 height 31
type input "2000"
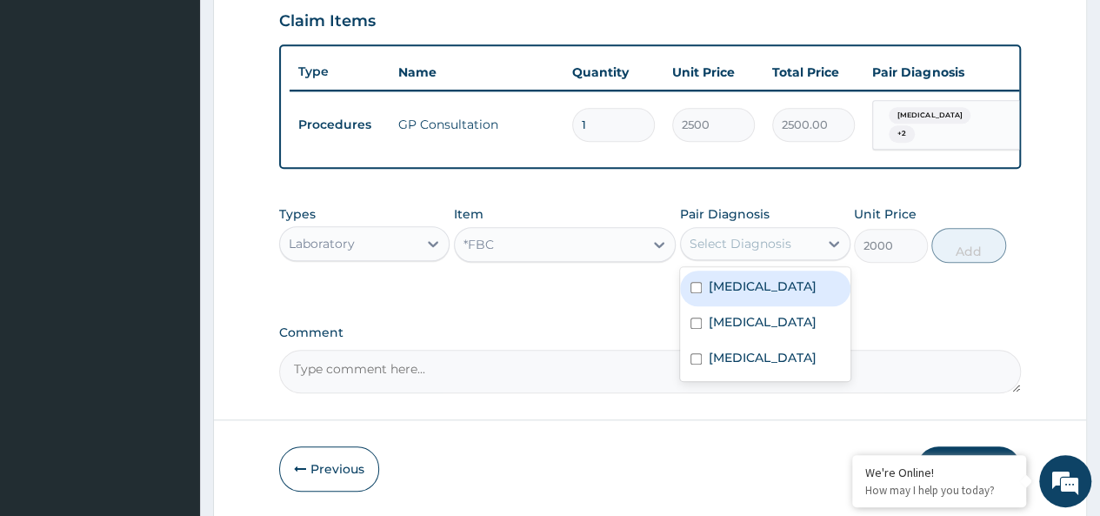
click at [720, 246] on div "Select Diagnosis" at bounding box center [741, 243] width 102 height 17
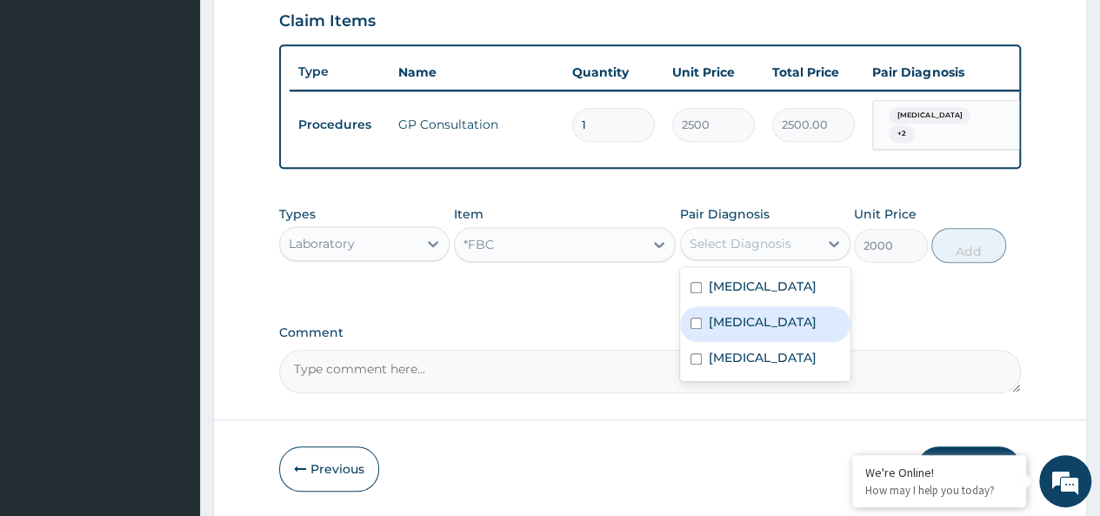
click at [727, 323] on label "[MEDICAL_DATA]" at bounding box center [763, 321] width 108 height 17
checkbox input "true"
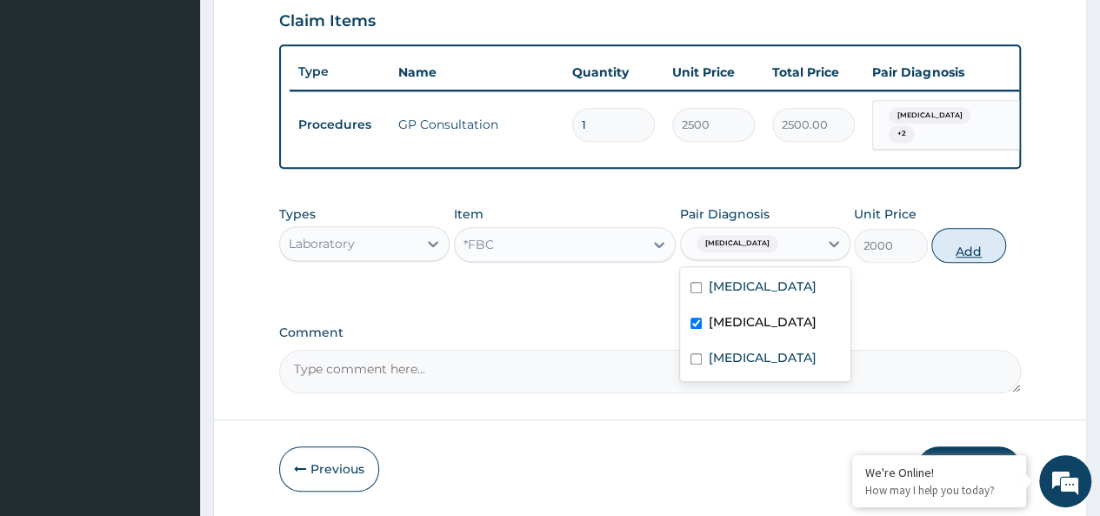
click at [962, 262] on button "Add" at bounding box center [968, 245] width 74 height 35
type input "0"
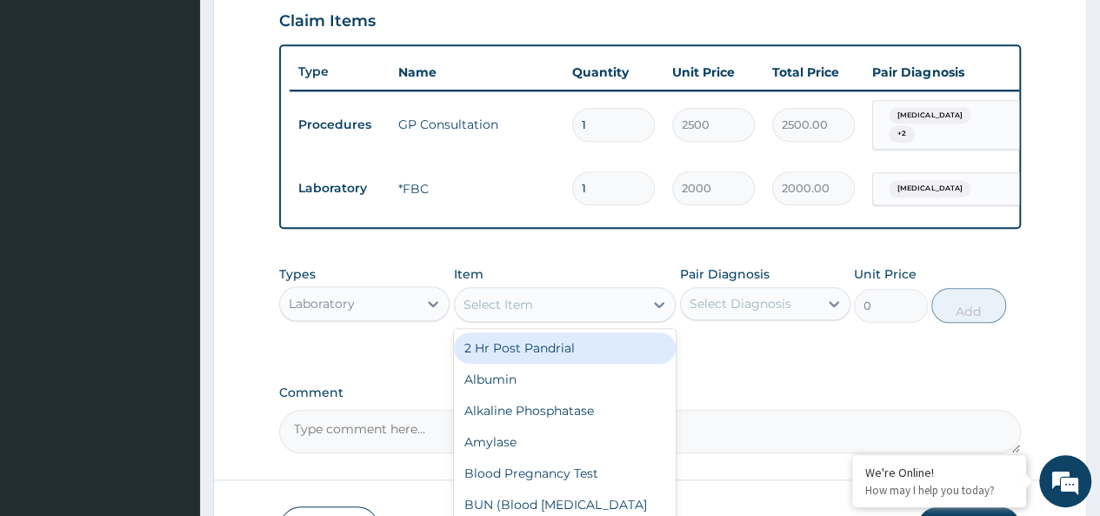
click at [510, 313] on div "Select Item" at bounding box center [498, 304] width 70 height 17
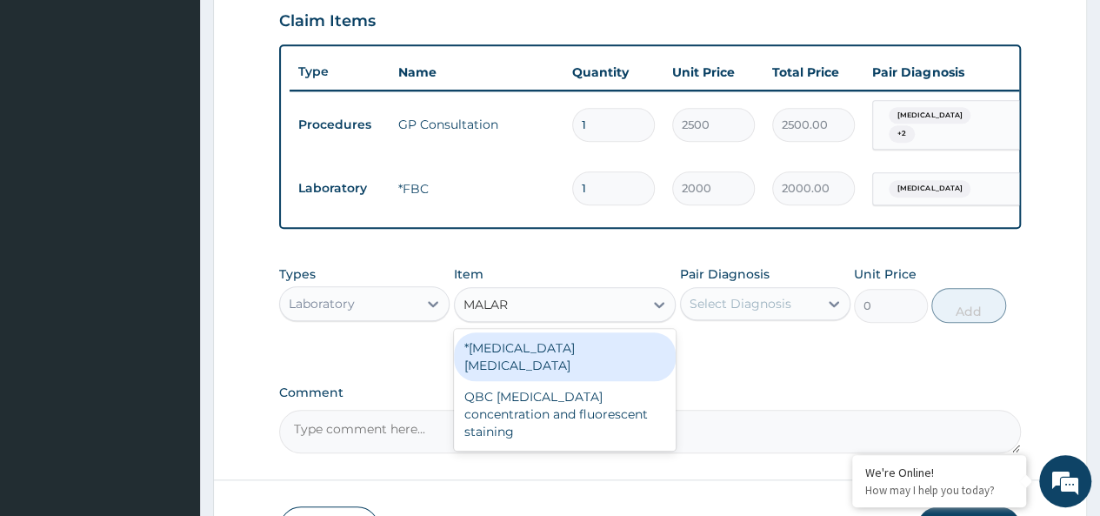
type input "MALARI"
click at [497, 349] on div "*[MEDICAL_DATA] [MEDICAL_DATA]" at bounding box center [565, 356] width 223 height 49
type input "1000"
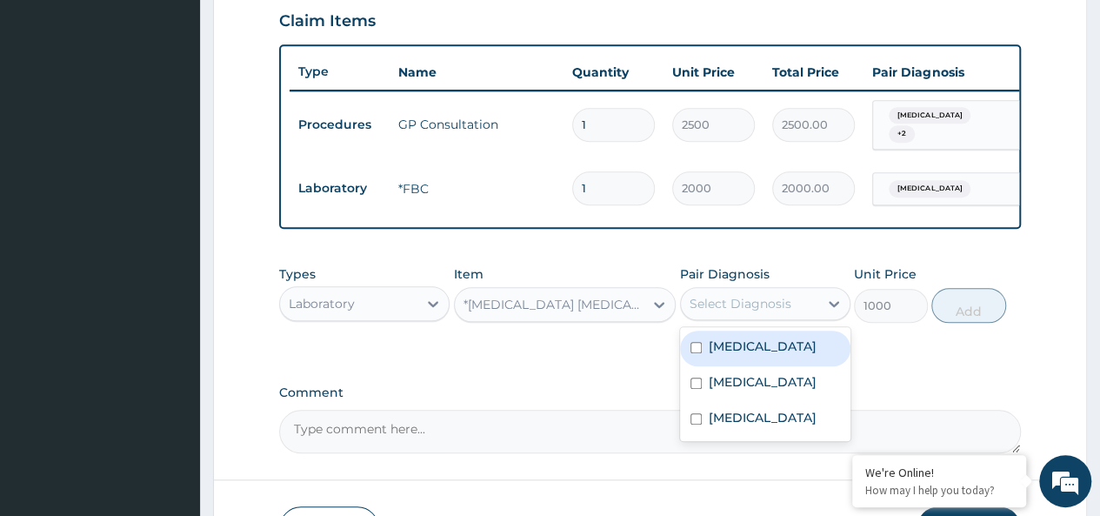
click at [760, 303] on div "Select Diagnosis" at bounding box center [741, 303] width 102 height 17
click at [761, 345] on div "[MEDICAL_DATA]" at bounding box center [765, 348] width 170 height 36
checkbox input "true"
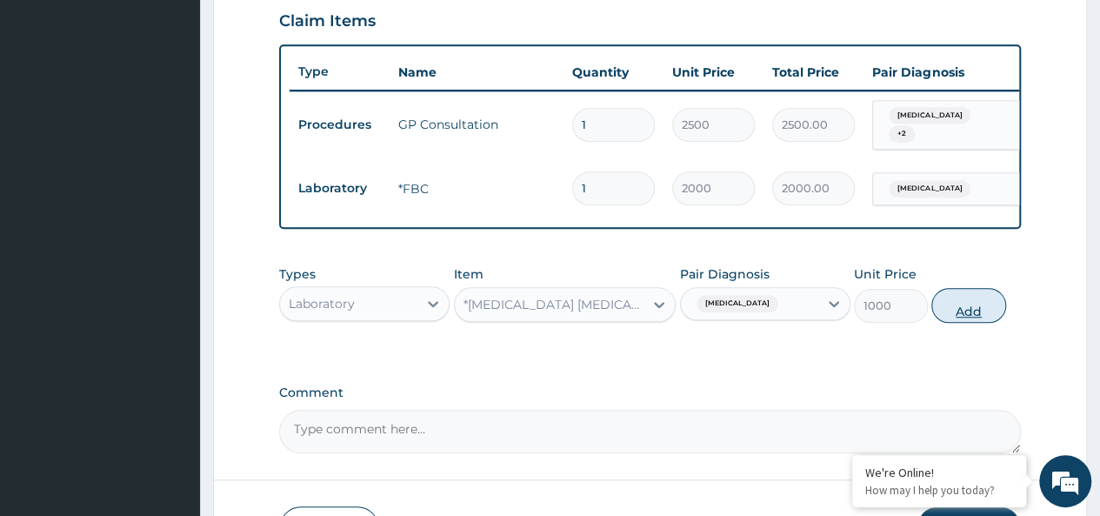
click at [968, 316] on button "Add" at bounding box center [968, 305] width 74 height 35
type input "0"
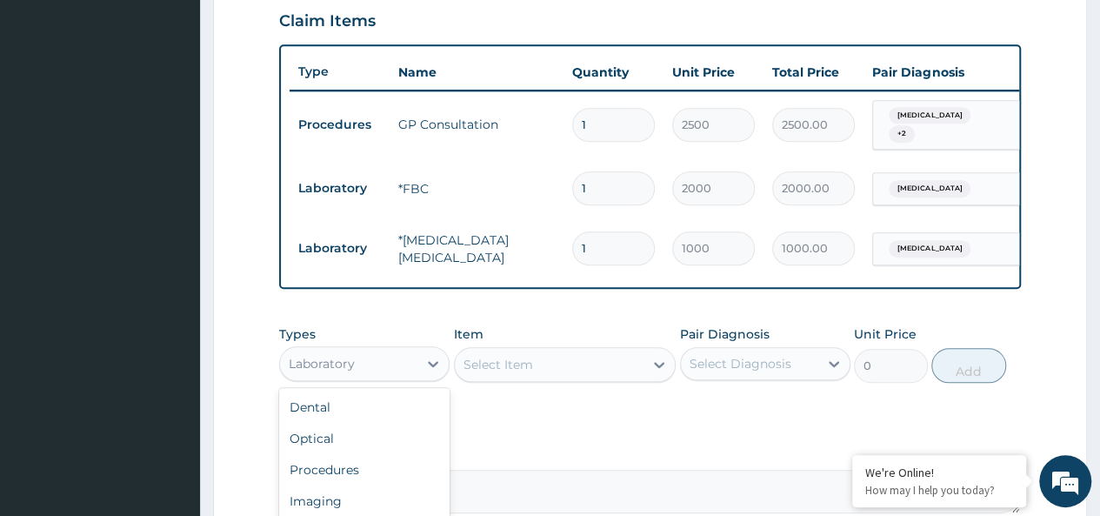
click at [416, 368] on div "Laboratory" at bounding box center [348, 364] width 137 height 28
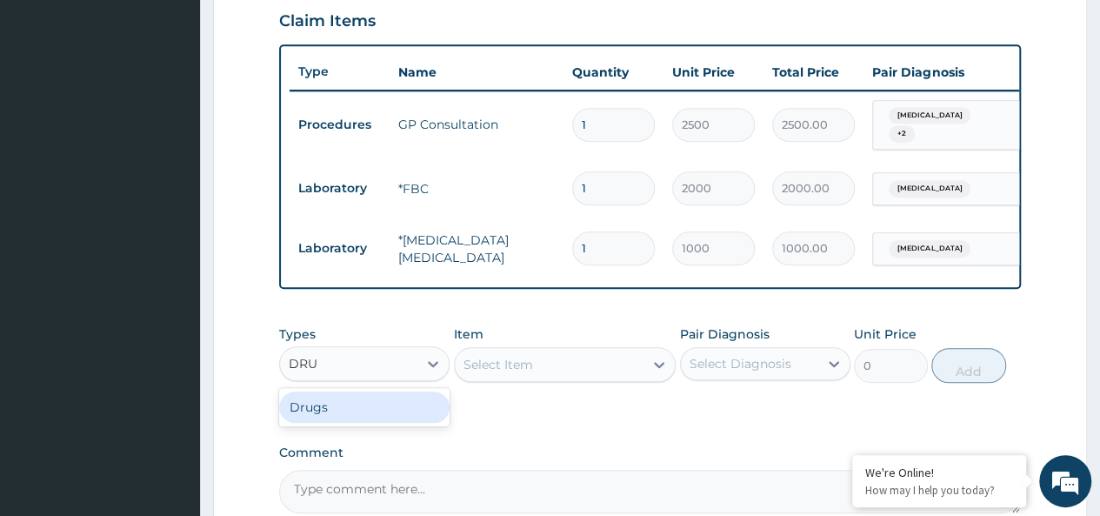
type input "DRUG"
click at [367, 404] on div "Drugs" at bounding box center [364, 406] width 170 height 31
click at [510, 376] on div "Select Item" at bounding box center [565, 364] width 223 height 35
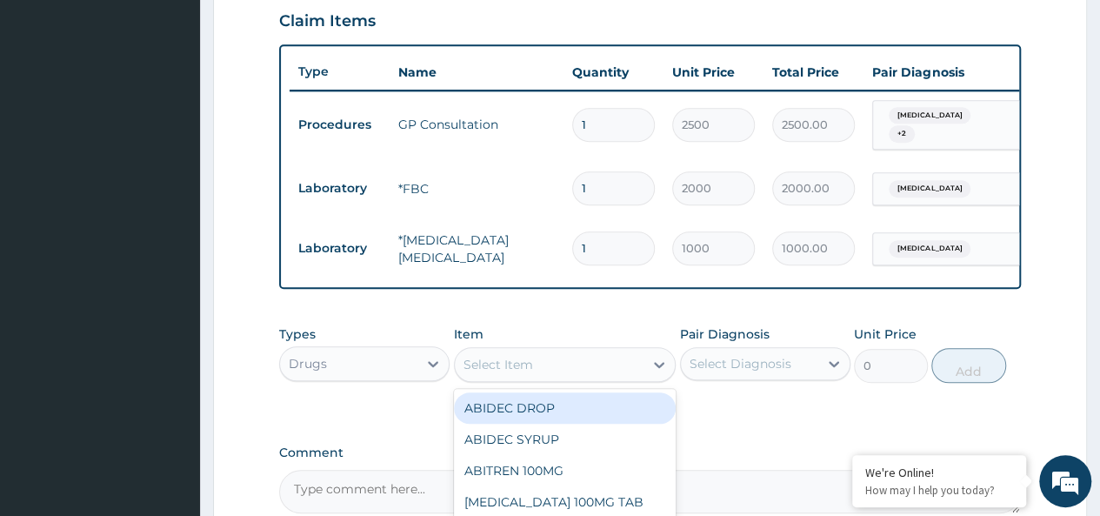
click at [546, 370] on div "Select Item" at bounding box center [550, 364] width 190 height 28
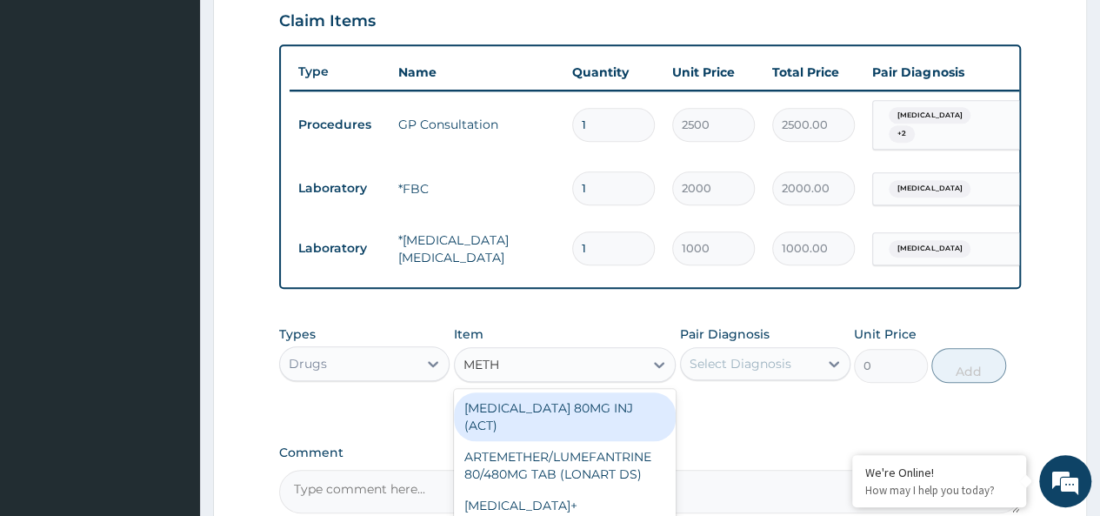
click at [484, 365] on input "METH" at bounding box center [482, 364] width 38 height 17
type input "[PERSON_NAME]"
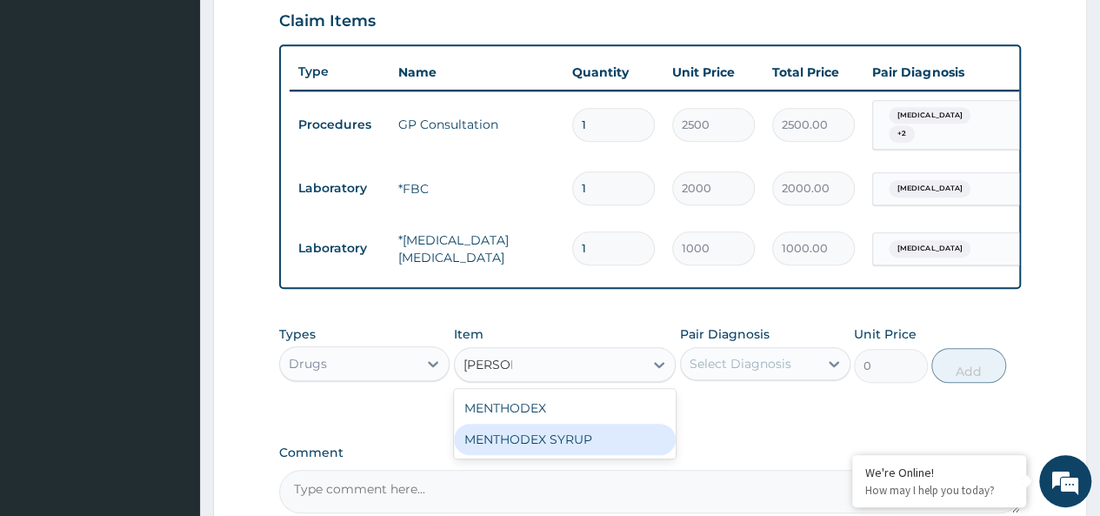
click at [537, 434] on div "MENTHODEX SYRUP" at bounding box center [565, 438] width 223 height 31
type input "2800"
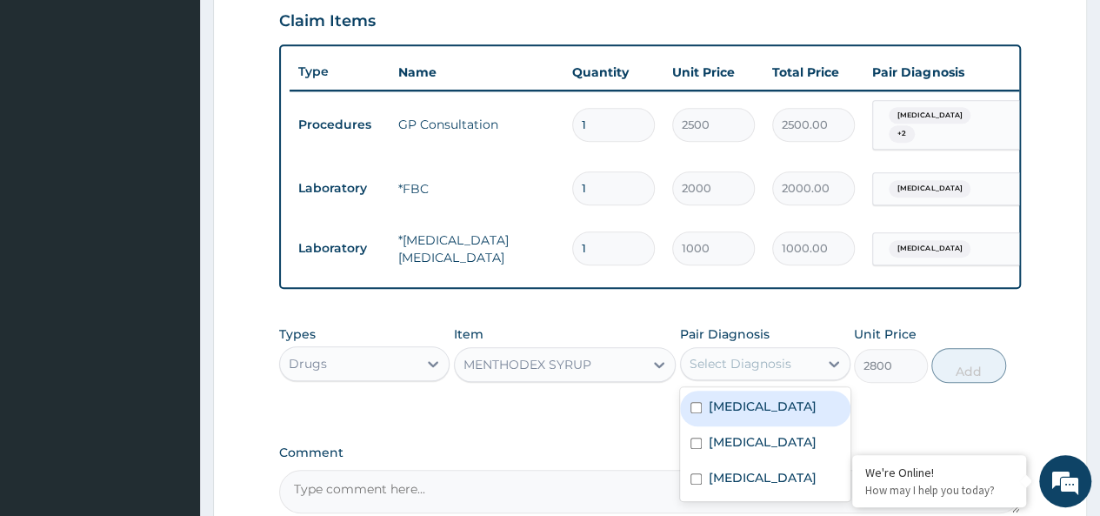
click at [734, 368] on div "Select Diagnosis" at bounding box center [741, 363] width 102 height 17
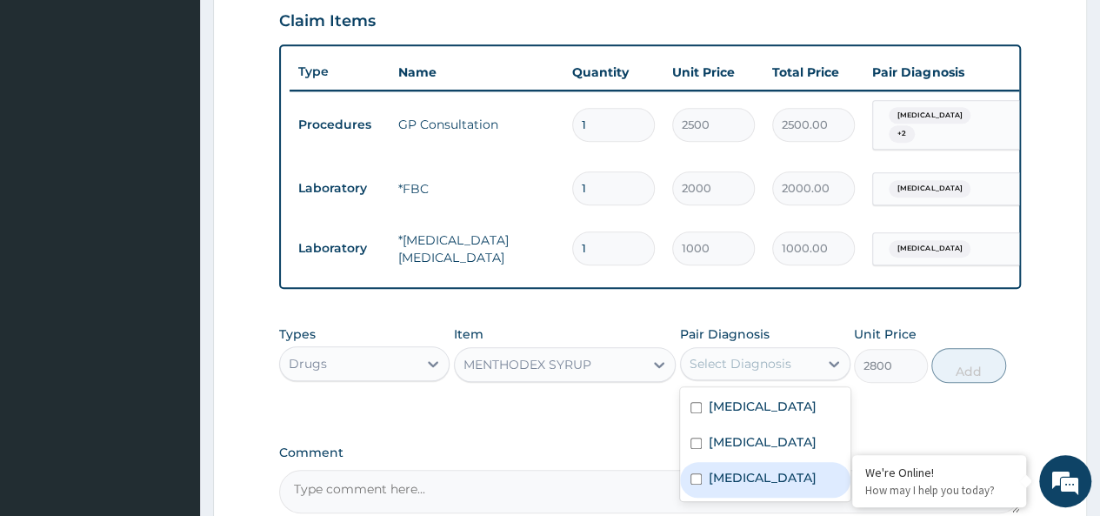
click at [765, 478] on label "[MEDICAL_DATA]" at bounding box center [763, 477] width 108 height 17
checkbox input "true"
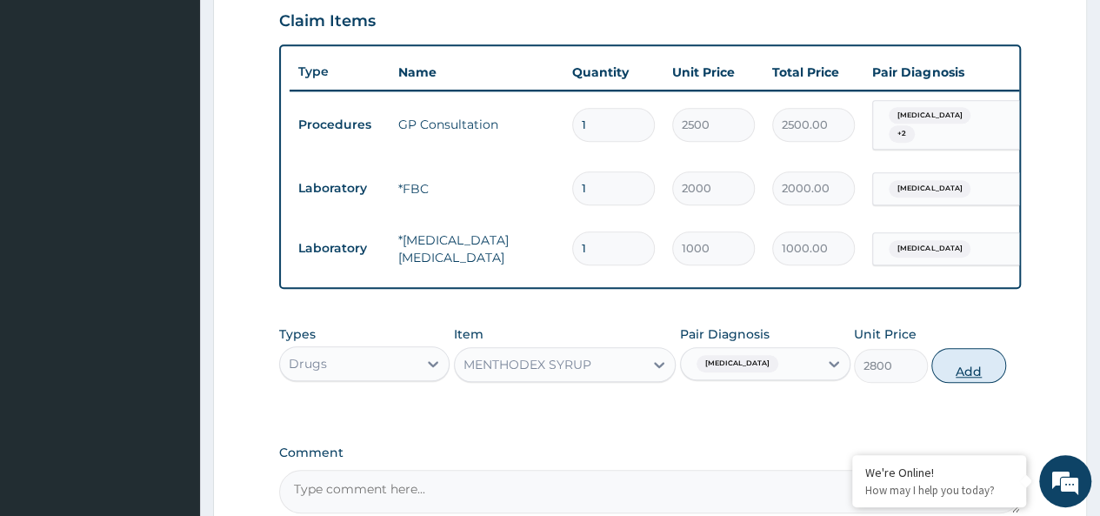
click at [972, 375] on button "Add" at bounding box center [968, 365] width 74 height 35
type input "0"
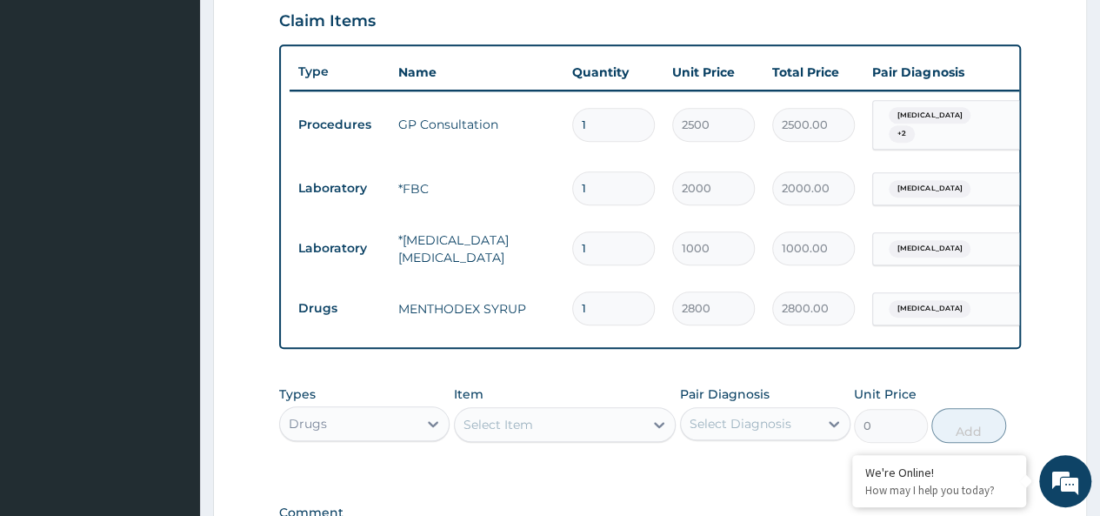
click at [563, 422] on div "Select Item" at bounding box center [550, 424] width 190 height 28
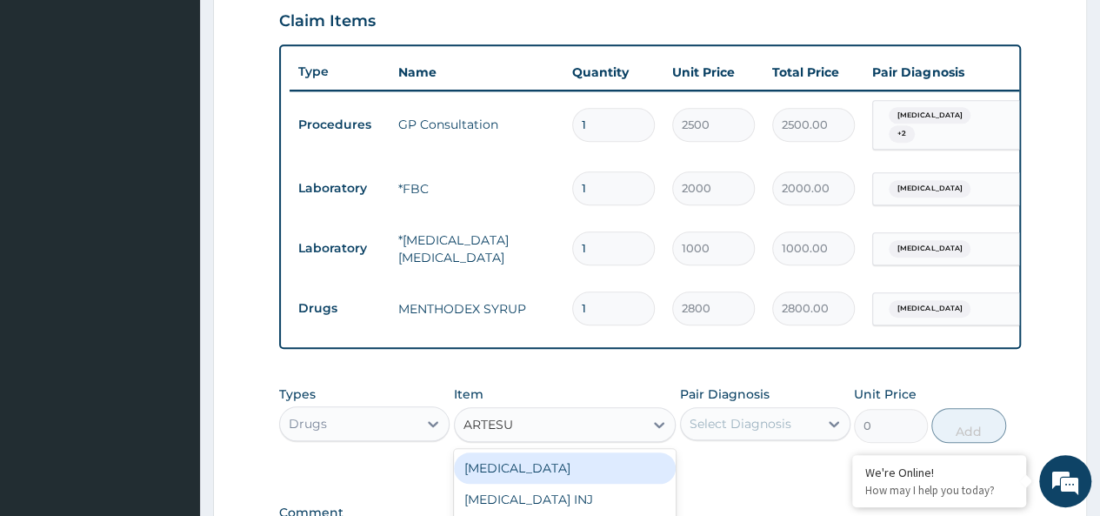
type input "ARTESUN"
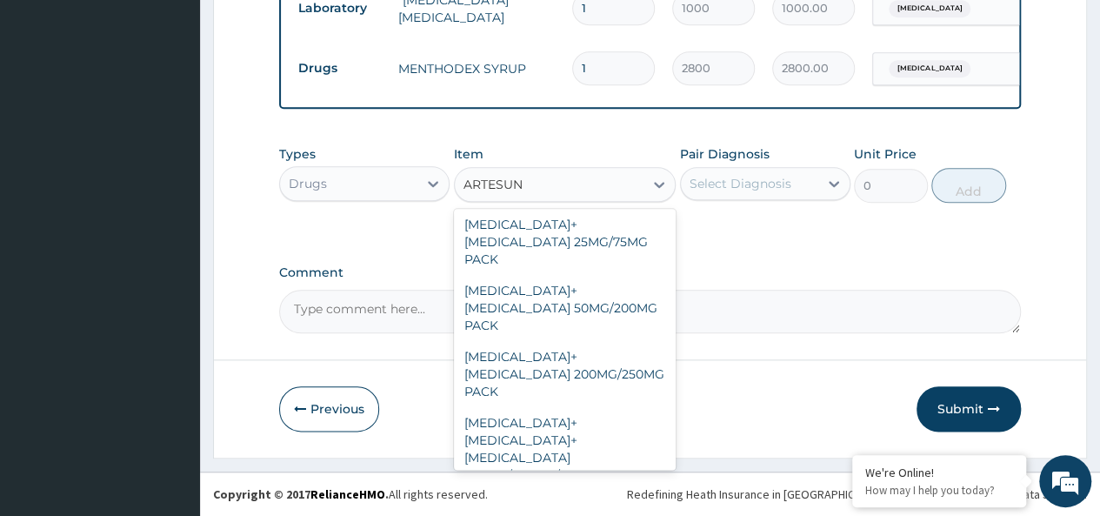
scroll to position [270, 0]
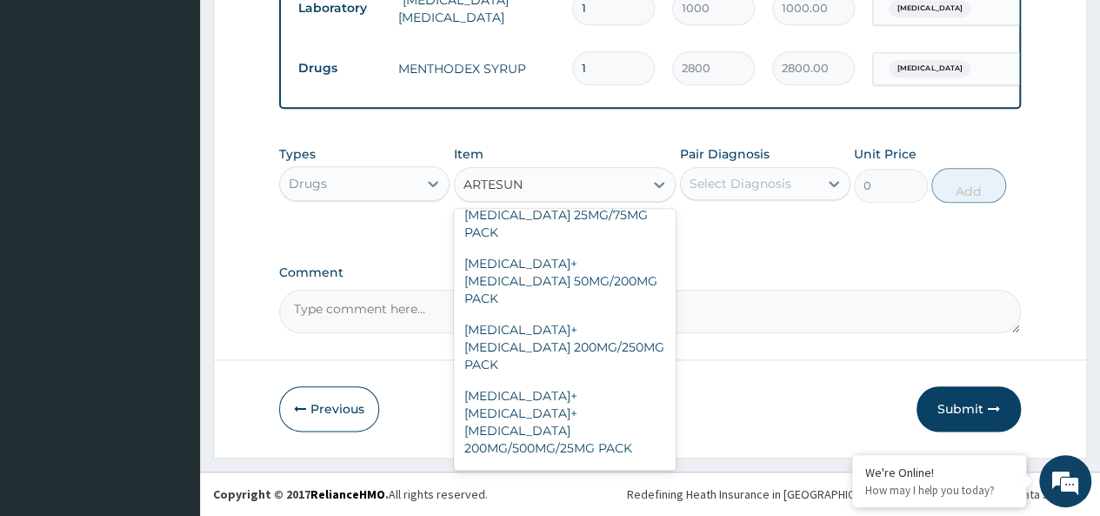
type input "3000"
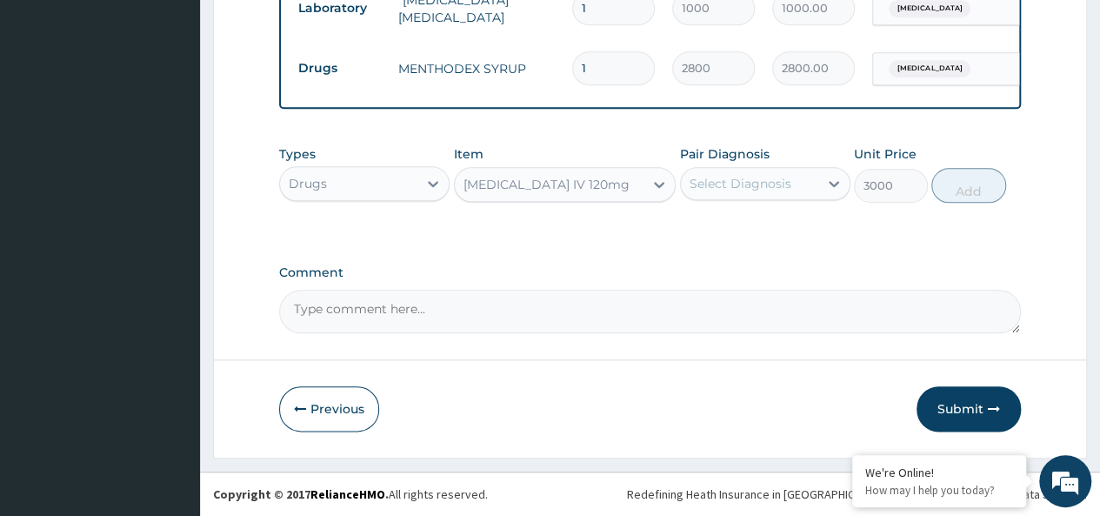
type input "XZ"
click at [622, 185] on div "[MEDICAL_DATA] IV 120mg" at bounding box center [550, 184] width 190 height 28
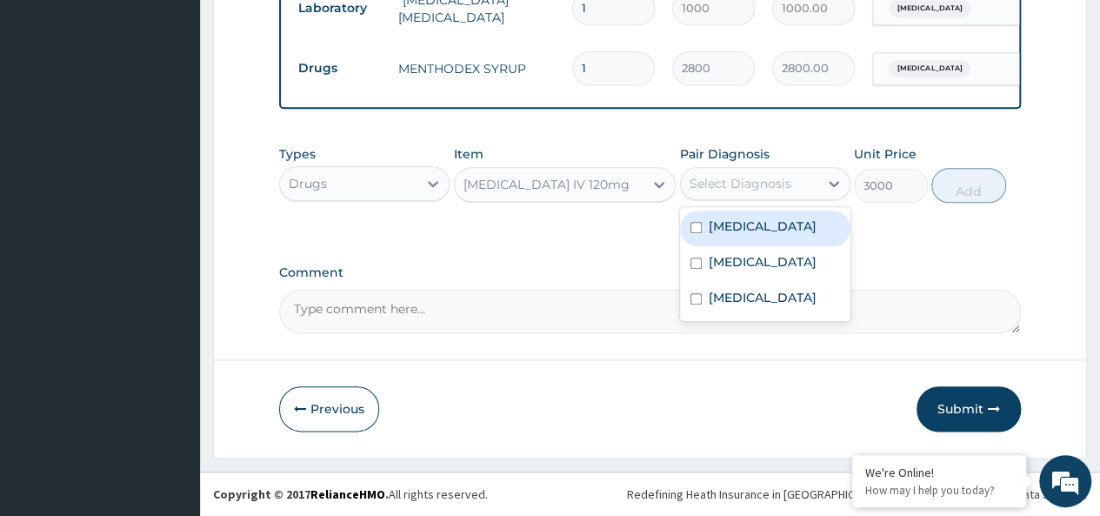
click at [765, 196] on div "Select Diagnosis" at bounding box center [749, 184] width 137 height 28
click at [767, 236] on div "[MEDICAL_DATA]" at bounding box center [765, 228] width 170 height 36
checkbox input "true"
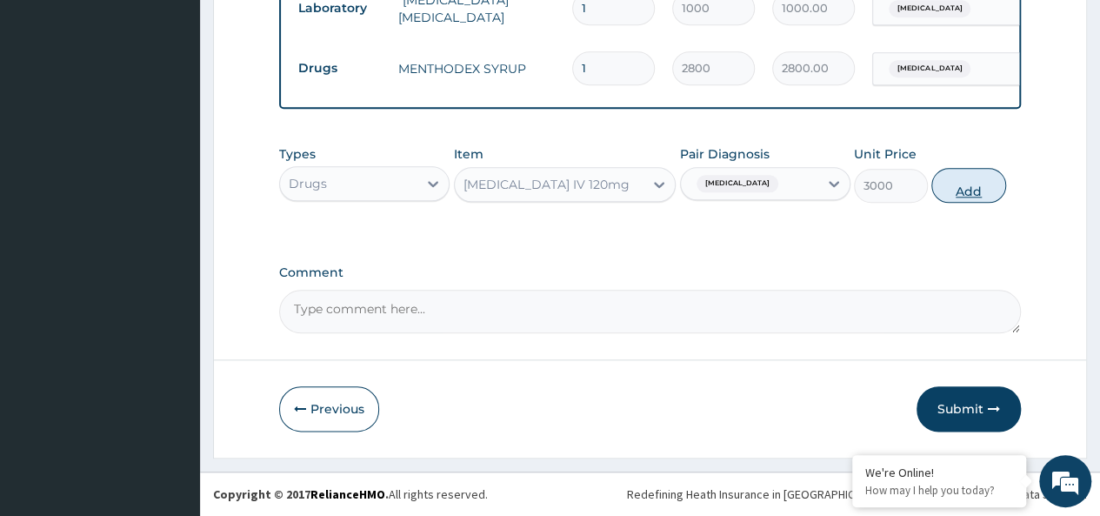
click at [972, 185] on button "Add" at bounding box center [968, 185] width 74 height 35
type input "0"
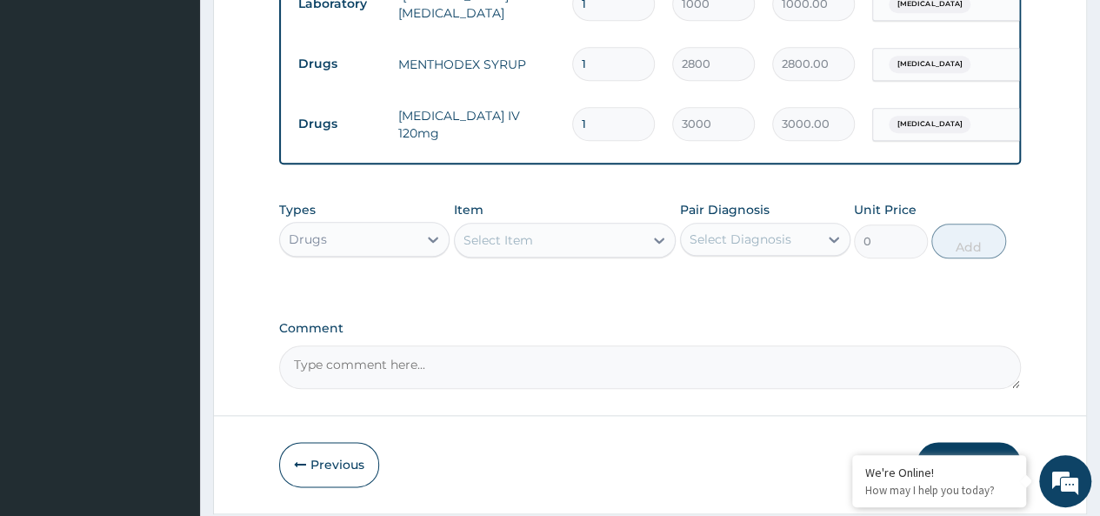
click at [642, 110] on input "1" at bounding box center [613, 124] width 83 height 34
type input "3"
type input "9000.00"
type input "4"
type input "12000.00"
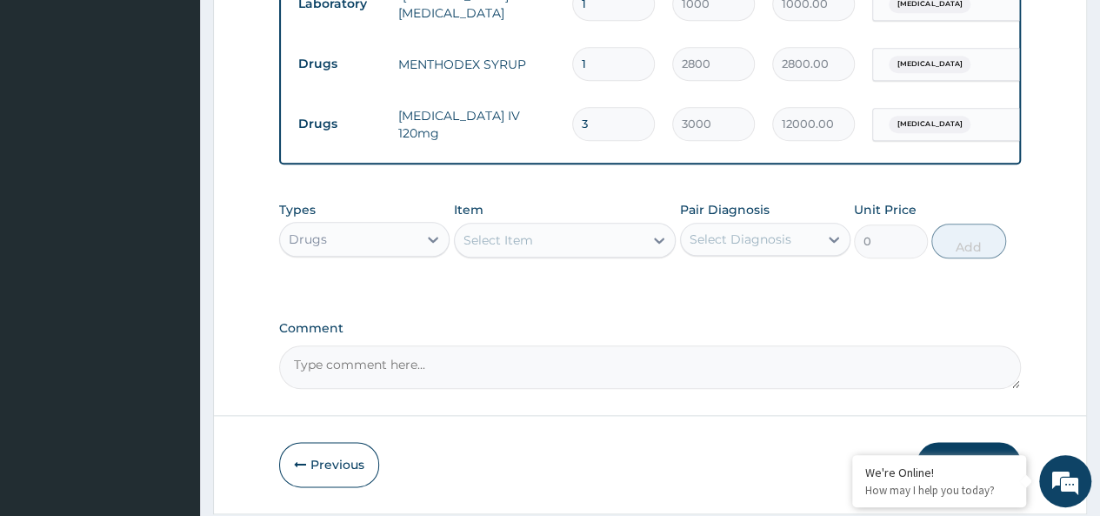
type input "4"
type input "12000.00"
type input "3"
type input "9000.00"
click at [522, 243] on div "Select Item" at bounding box center [498, 239] width 70 height 17
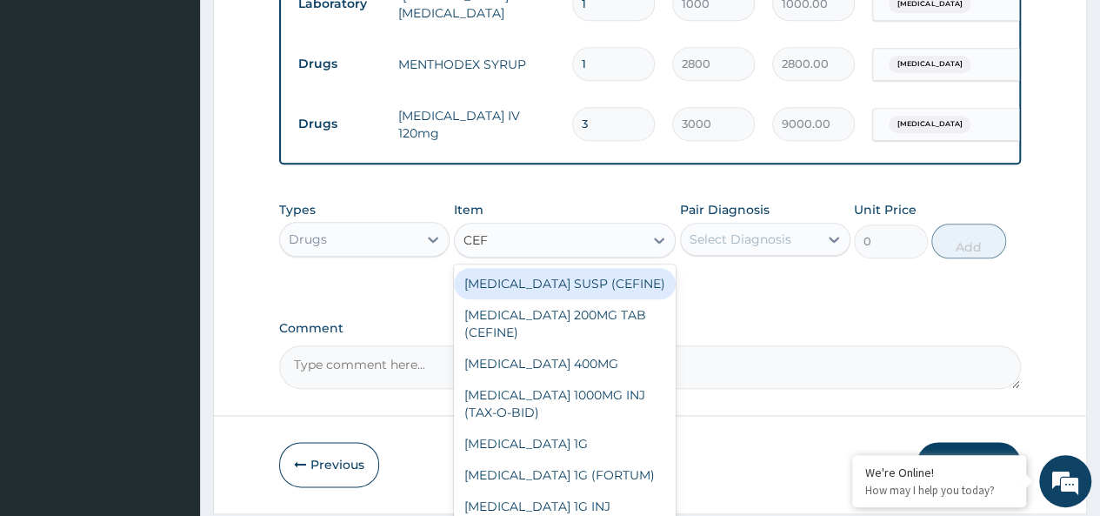
type input "CEFT"
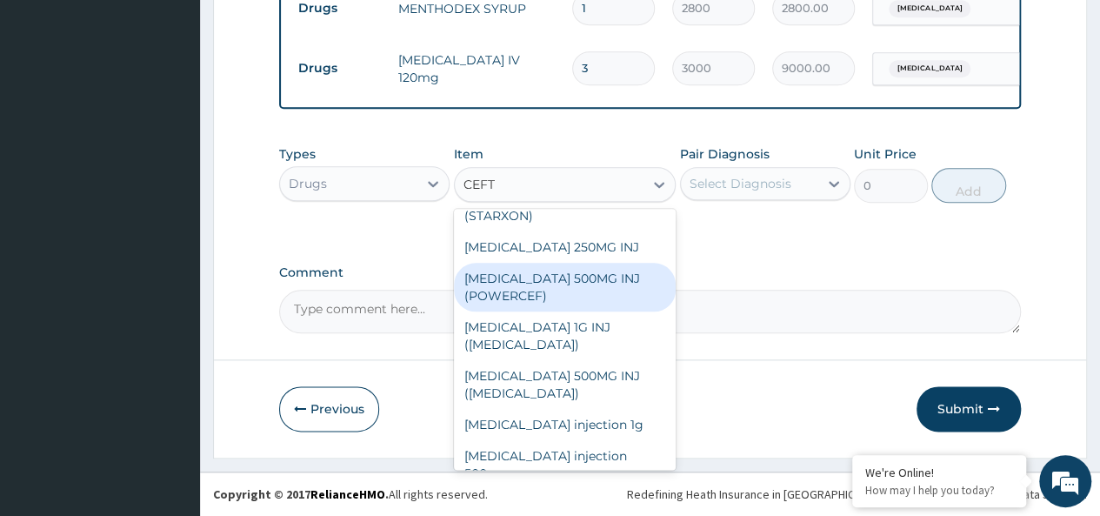
scroll to position [97, 0]
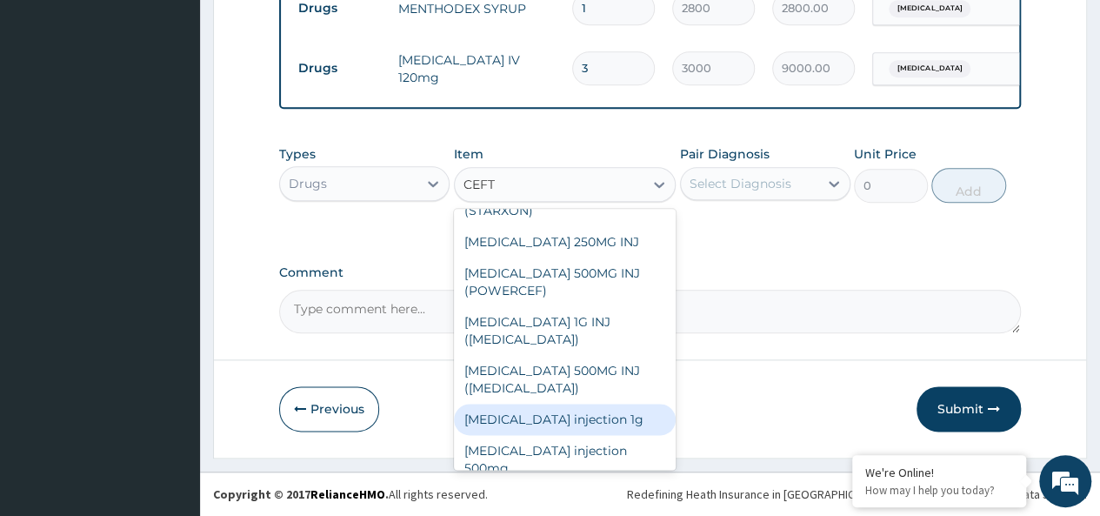
click at [612, 424] on div "[MEDICAL_DATA] injection 1g" at bounding box center [565, 418] width 223 height 31
type input "2000"
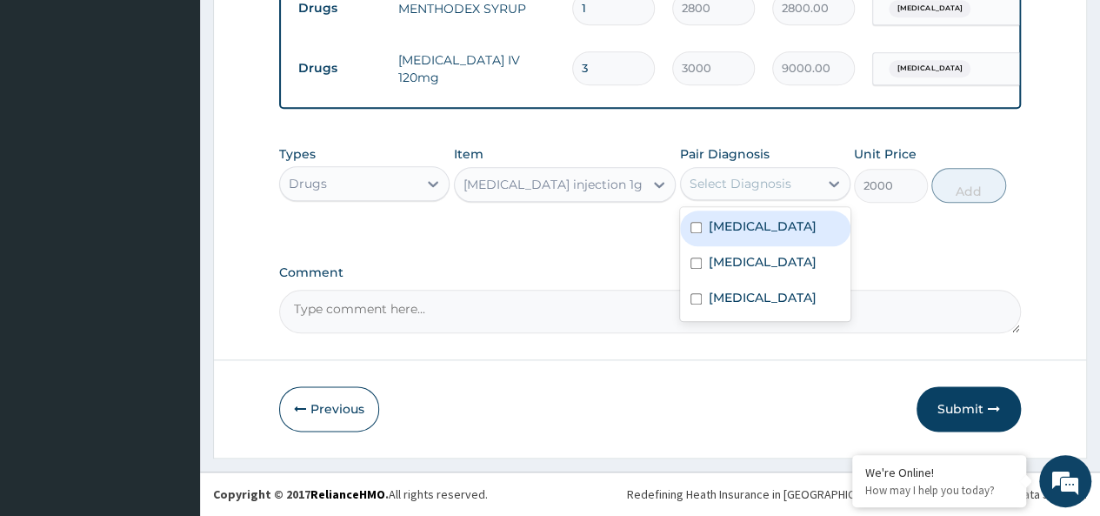
click at [802, 193] on div "Select Diagnosis" at bounding box center [749, 184] width 137 height 28
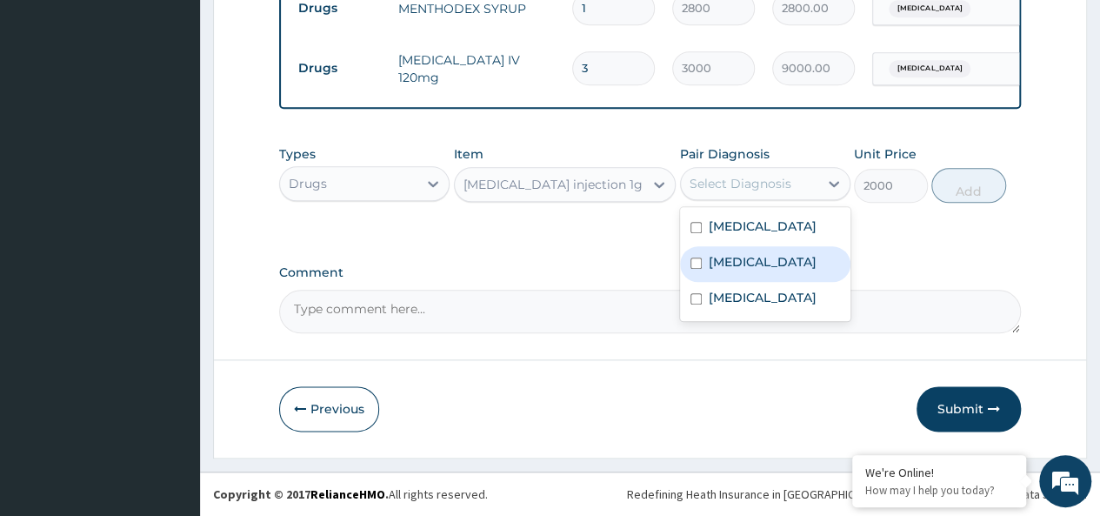
click at [786, 253] on div "[MEDICAL_DATA]" at bounding box center [765, 264] width 170 height 36
checkbox input "true"
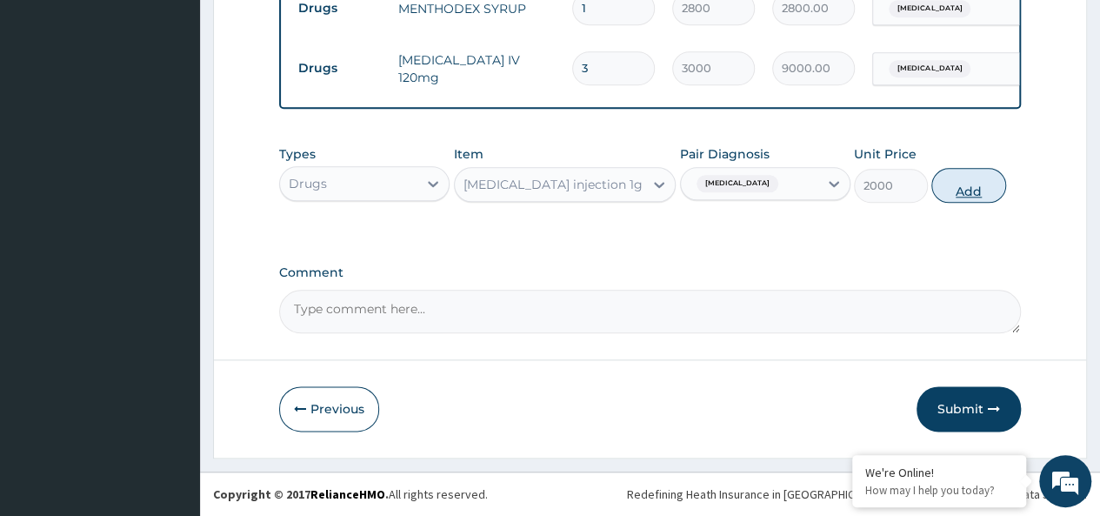
click at [962, 196] on button "Add" at bounding box center [968, 185] width 74 height 35
type input "0"
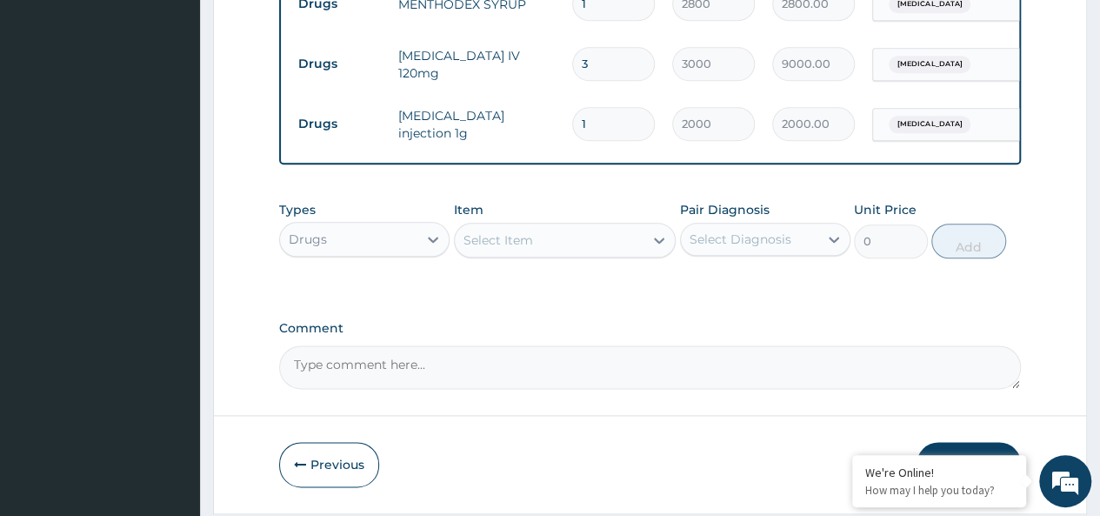
type input "2"
type input "4000.00"
type input "3"
type input "6000.00"
click at [557, 237] on div "Select Item" at bounding box center [550, 240] width 190 height 28
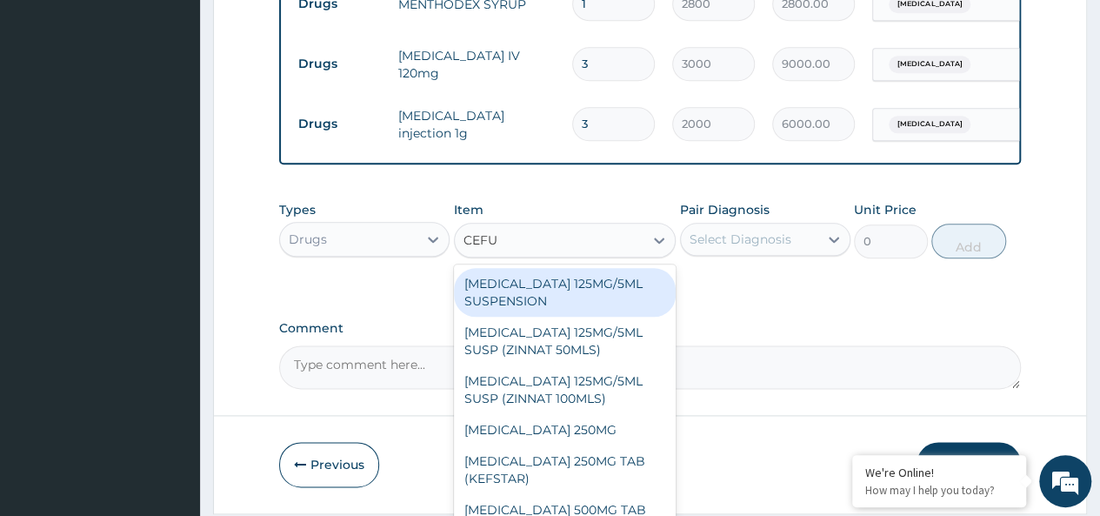
type input "CEFUR"
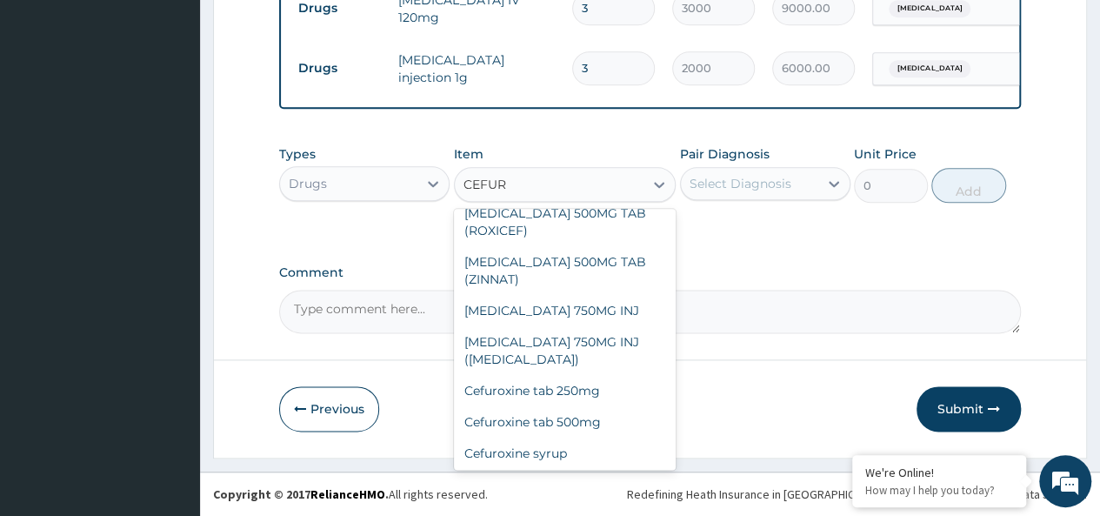
scroll to position [310, 0]
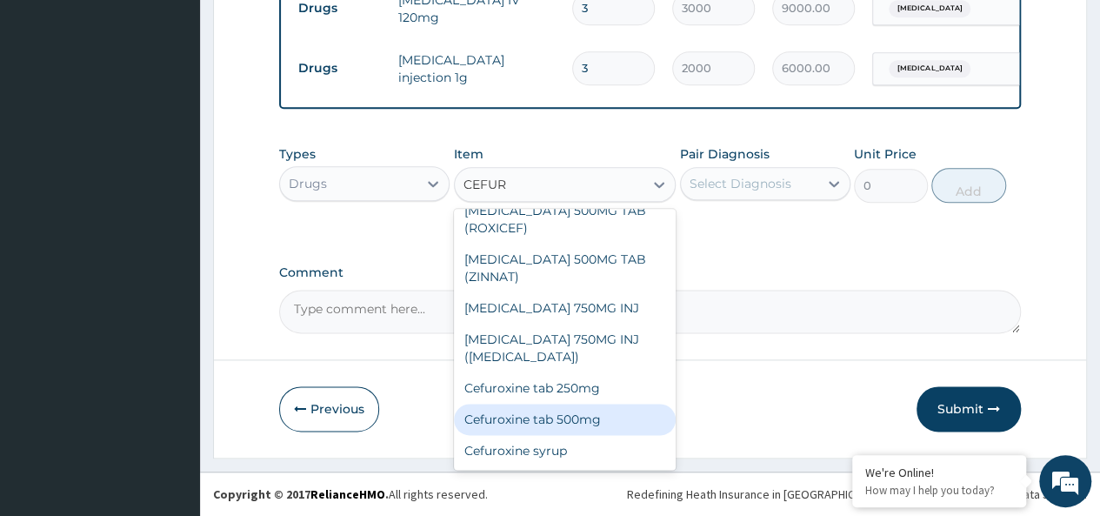
click at [603, 423] on div "Cefuroxine tab 500mg" at bounding box center [565, 418] width 223 height 31
type input "500"
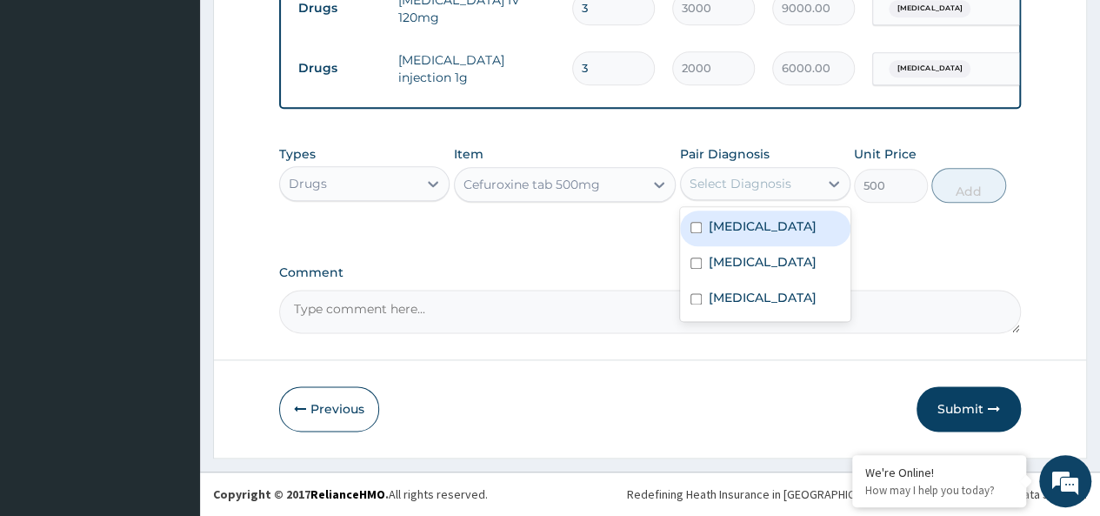
click at [765, 176] on div "Select Diagnosis" at bounding box center [741, 183] width 102 height 17
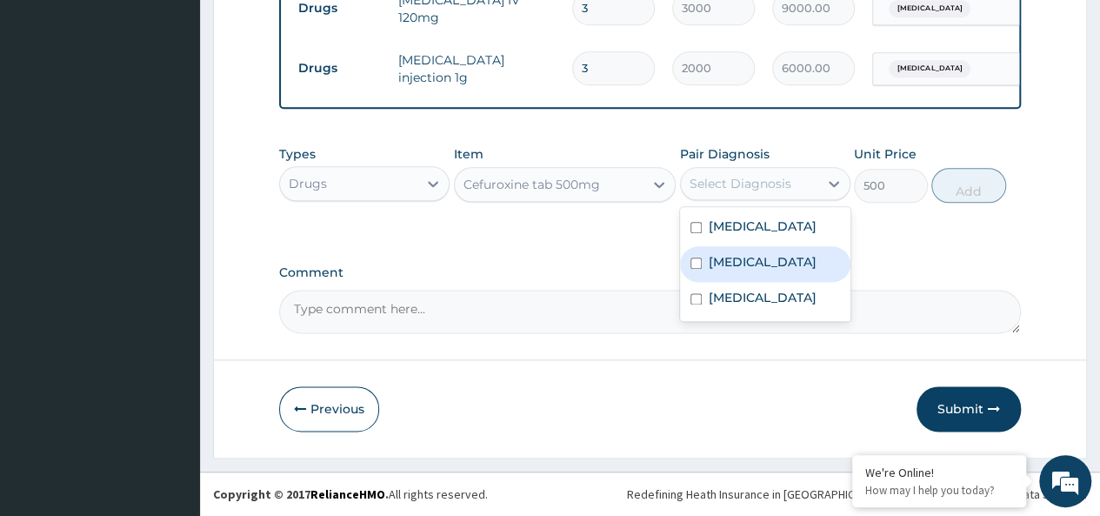
click at [765, 260] on label "[MEDICAL_DATA]" at bounding box center [763, 261] width 108 height 17
checkbox input "true"
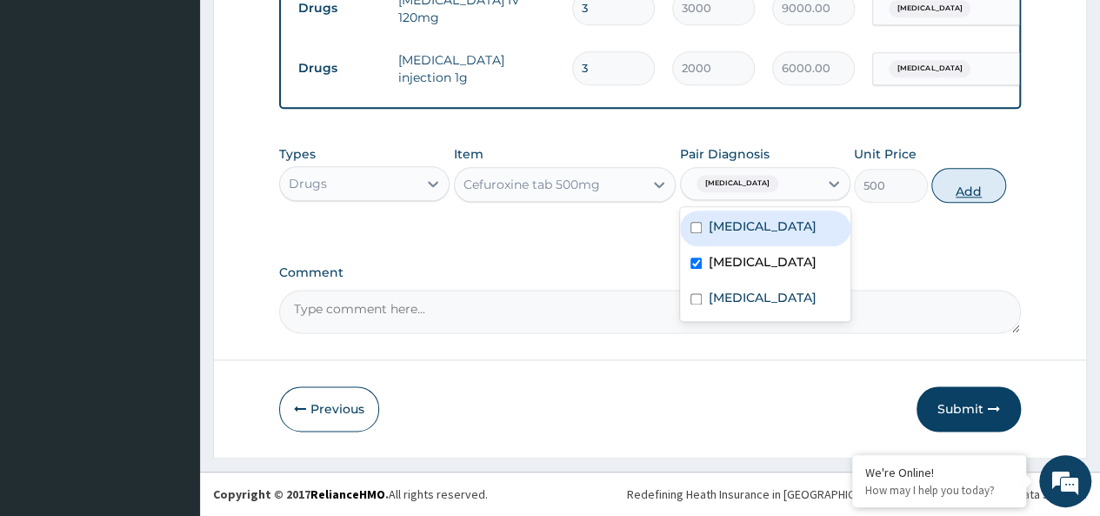
click at [964, 195] on button "Add" at bounding box center [968, 185] width 74 height 35
type input "0"
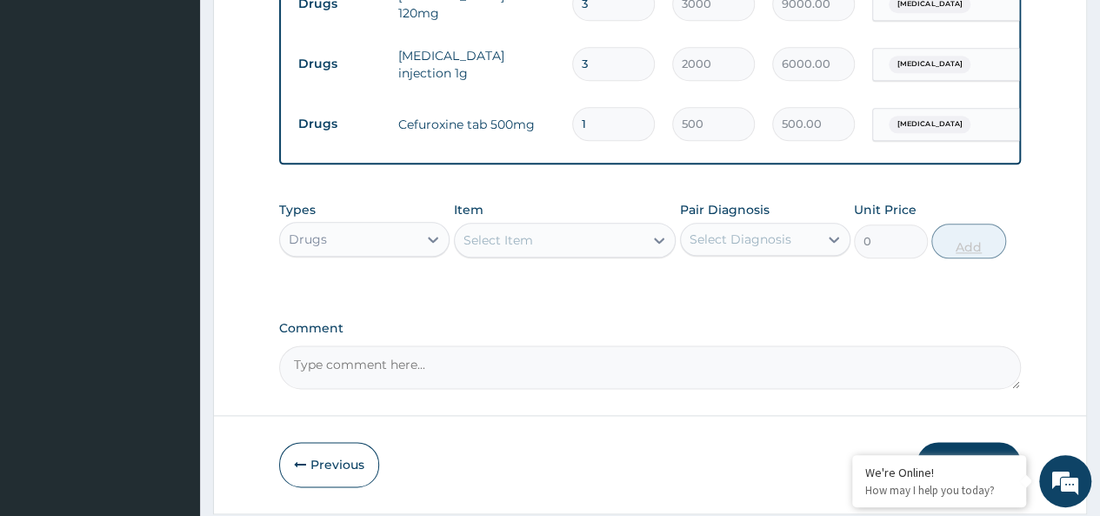
type input "10"
type input "5000.00"
type input "10"
click at [551, 242] on div "Select Item" at bounding box center [550, 240] width 190 height 28
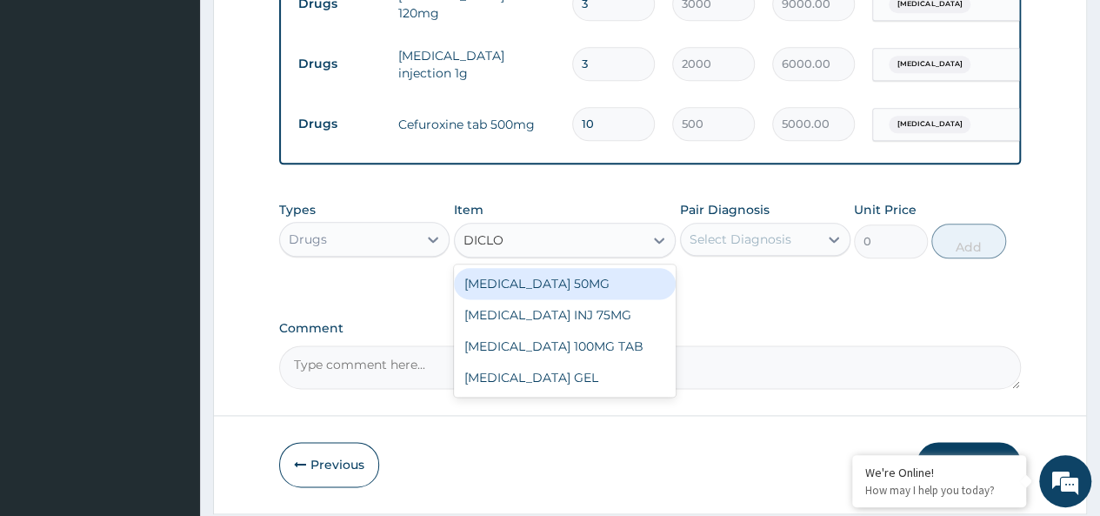
type input "DICLOF"
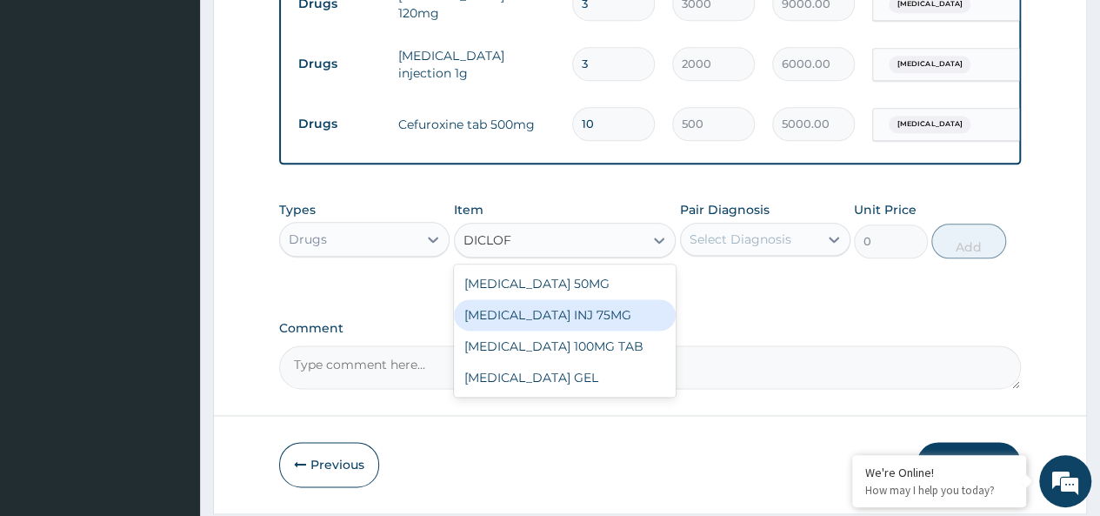
click at [543, 312] on div "[MEDICAL_DATA] INJ 75MG" at bounding box center [565, 314] width 223 height 31
type input "600"
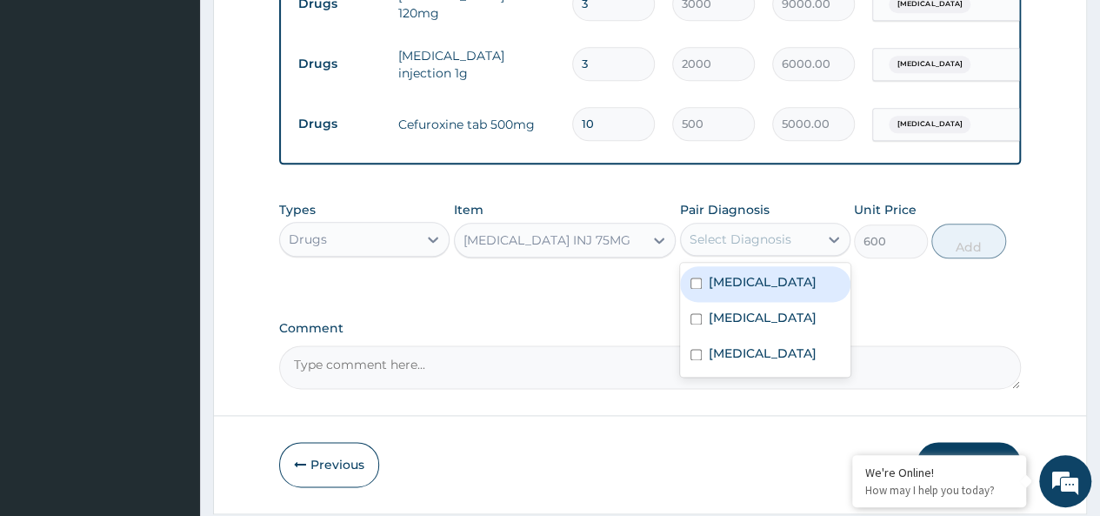
click at [736, 248] on div "Select Diagnosis" at bounding box center [741, 238] width 102 height 17
click at [760, 302] on div "[MEDICAL_DATA]" at bounding box center [765, 284] width 170 height 36
checkbox input "true"
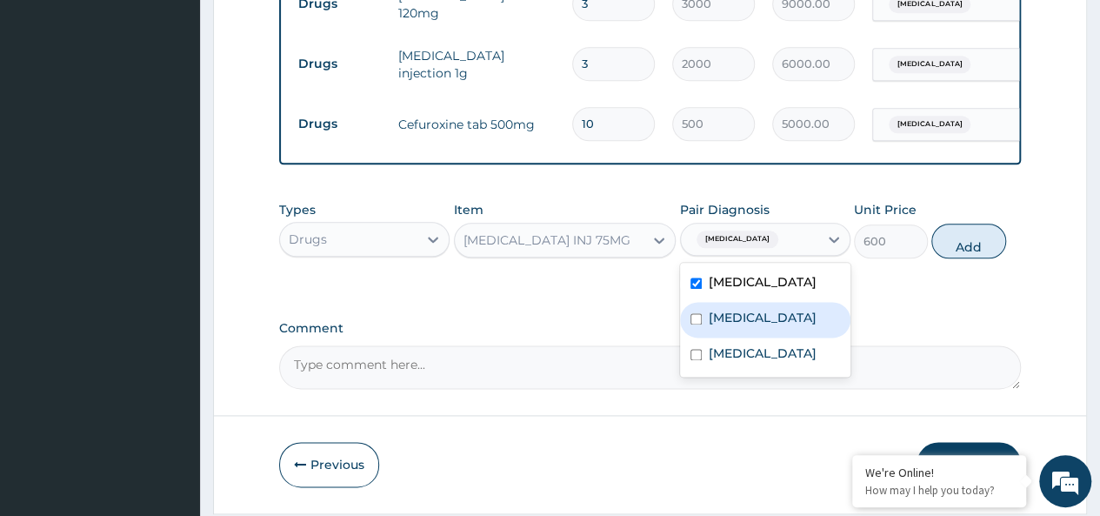
click at [760, 322] on label "[MEDICAL_DATA]" at bounding box center [763, 317] width 108 height 17
checkbox input "true"
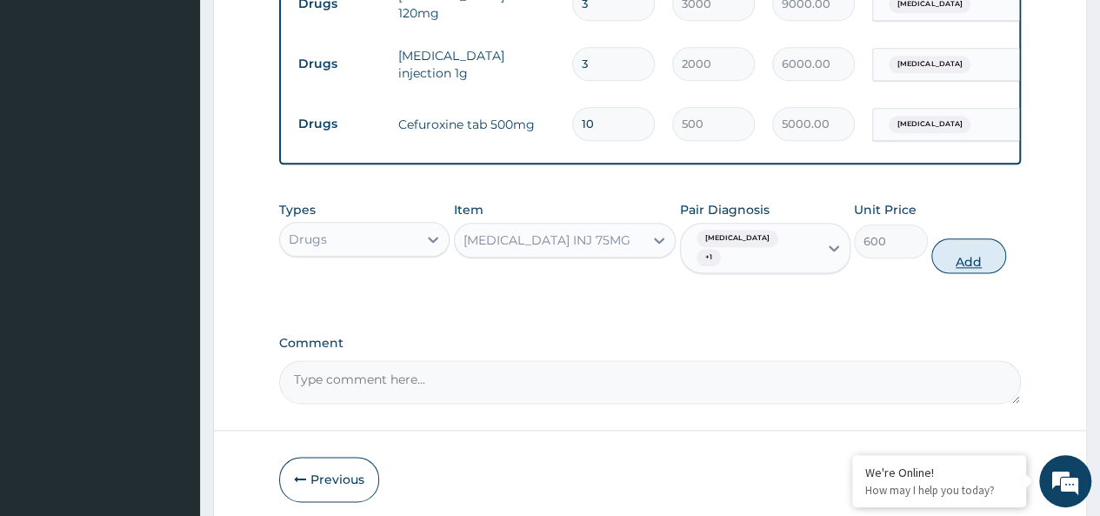
click at [974, 253] on button "Add" at bounding box center [968, 255] width 74 height 35
type input "0"
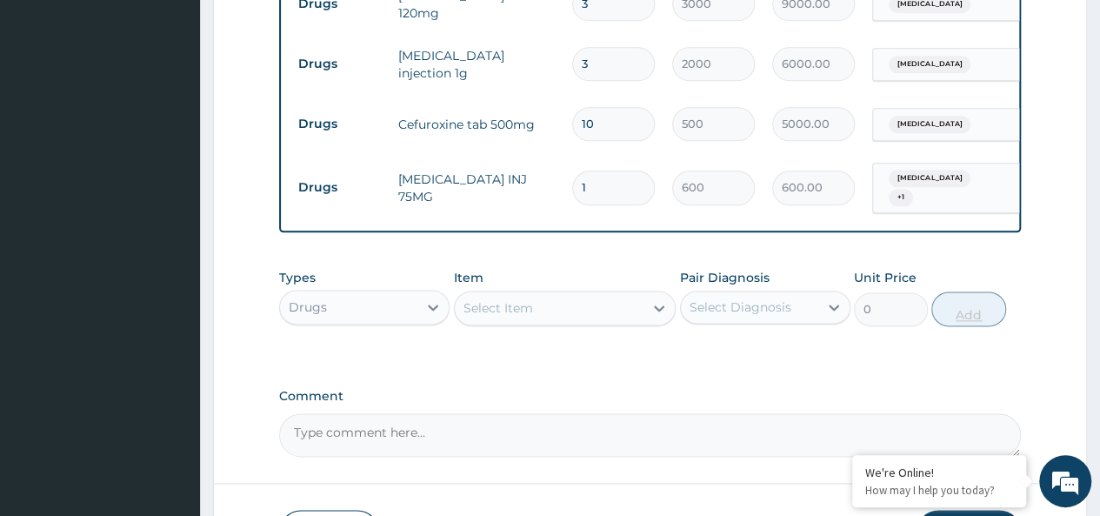
type input "2"
type input "1200.00"
click at [572, 298] on div "Select Item" at bounding box center [550, 308] width 190 height 28
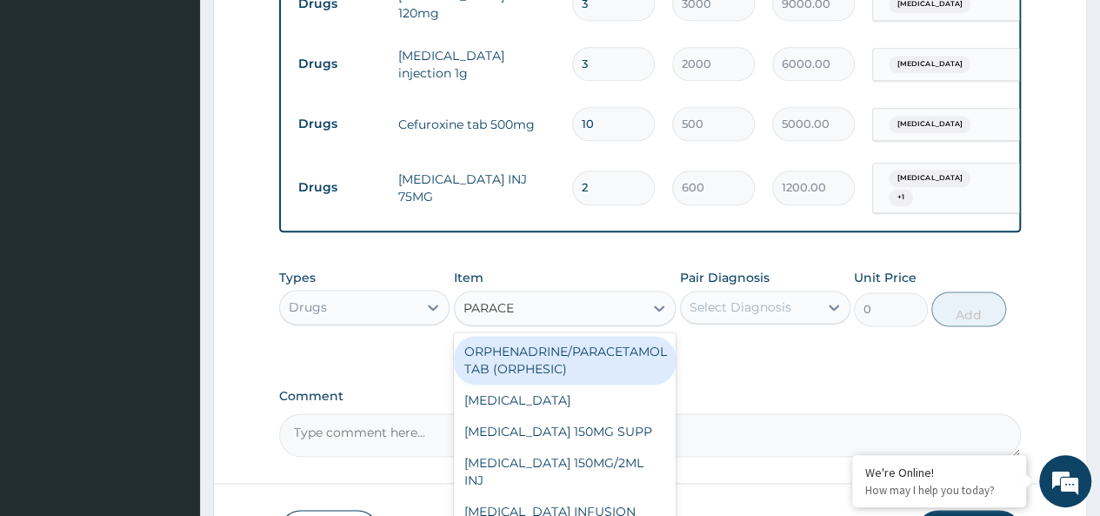
type input "PARACET"
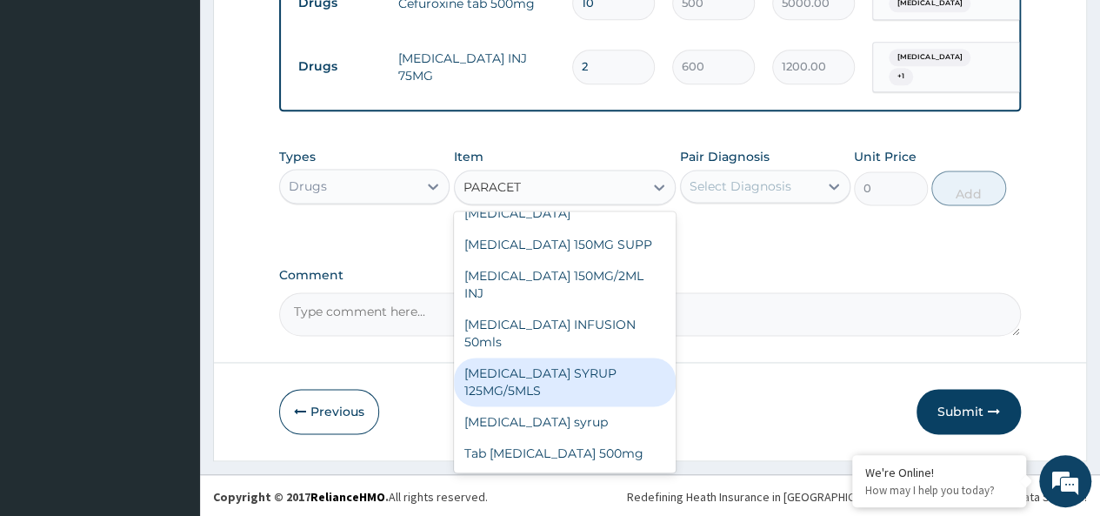
scroll to position [79, 0]
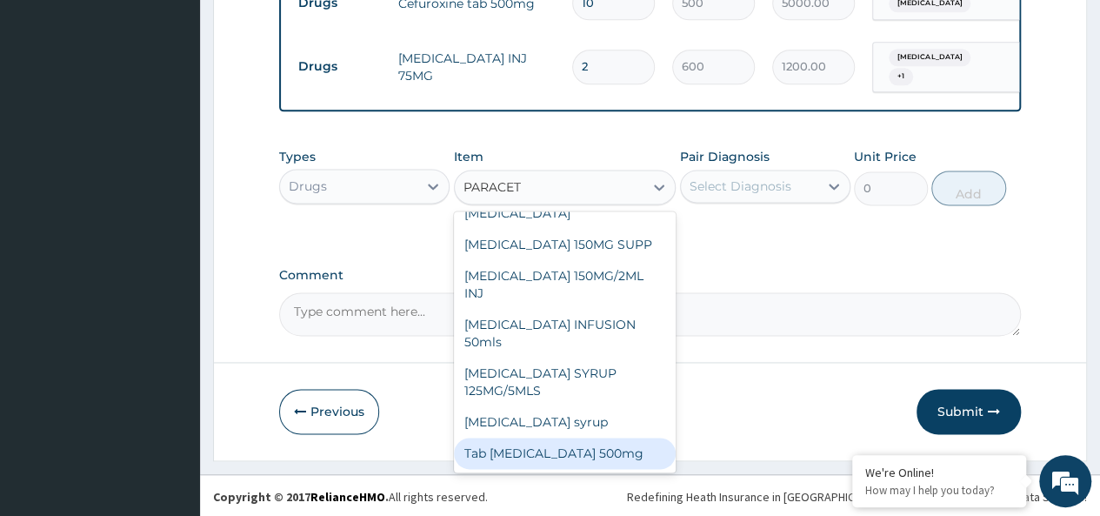
click at [630, 442] on div "Tab [MEDICAL_DATA] 500mg" at bounding box center [565, 452] width 223 height 31
type input "12"
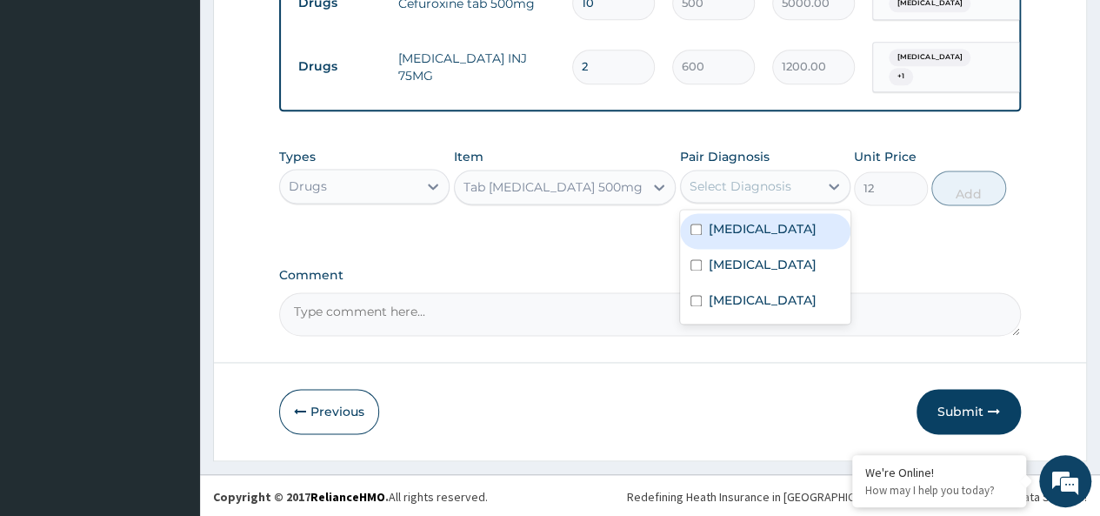
click at [776, 186] on div "Select Diagnosis" at bounding box center [741, 185] width 102 height 17
click at [776, 217] on div "[MEDICAL_DATA]" at bounding box center [765, 231] width 170 height 36
checkbox input "true"
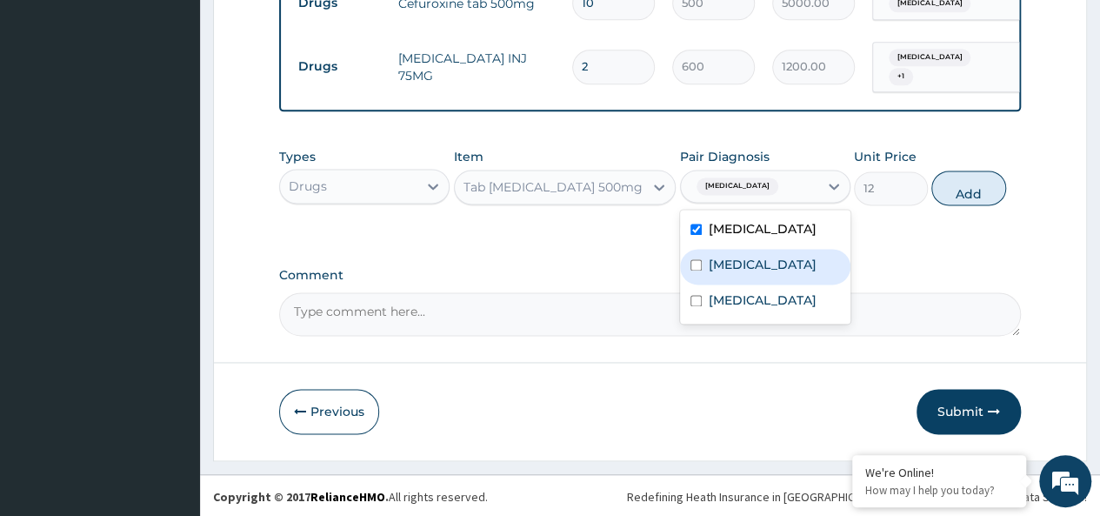
click at [781, 256] on label "[MEDICAL_DATA]" at bounding box center [763, 264] width 108 height 17
checkbox input "true"
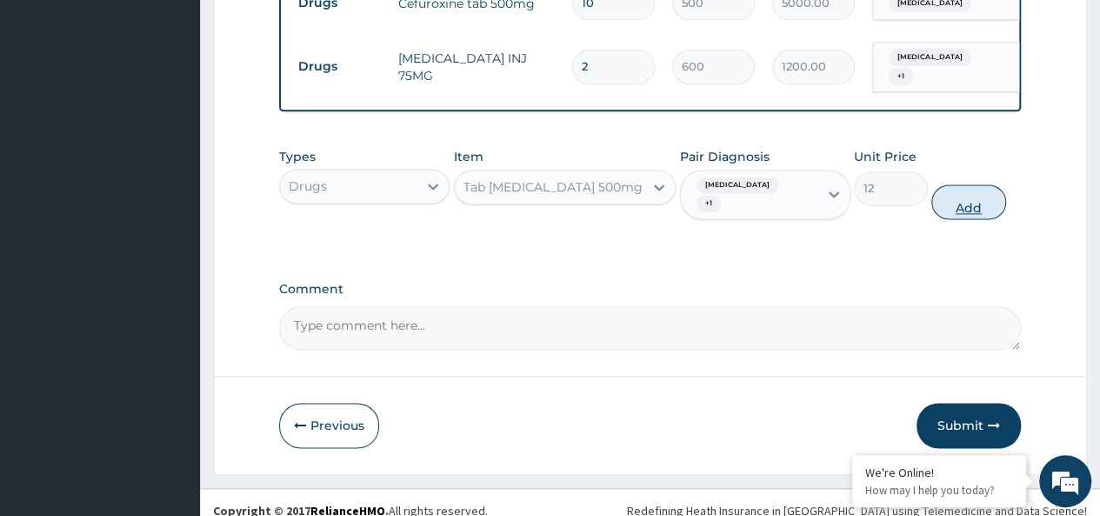
click at [974, 184] on button "Add" at bounding box center [968, 201] width 74 height 35
type input "0"
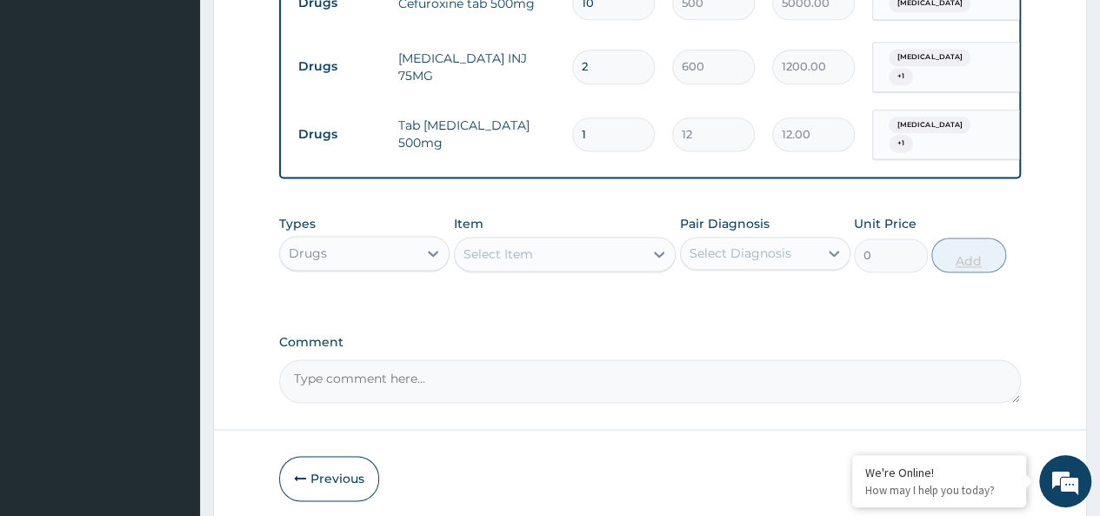
type input "18"
type input "216.00"
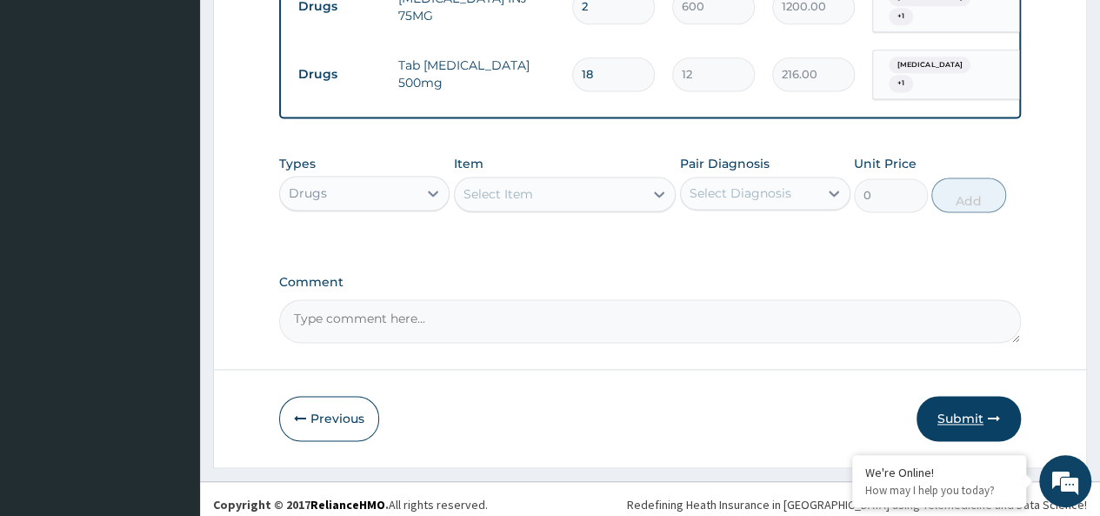
type input "18"
click at [969, 415] on button "Submit" at bounding box center [969, 418] width 104 height 45
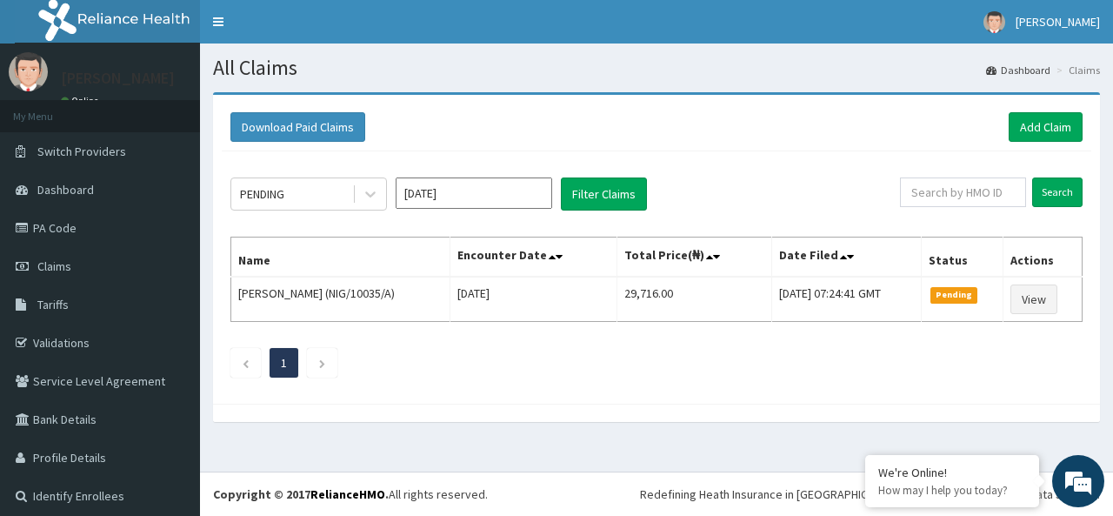
click at [910, 109] on div "Download Paid Claims Add Claim" at bounding box center [657, 127] width 870 height 48
click at [817, 123] on div "Download Paid Claims Add Claim" at bounding box center [656, 127] width 852 height 30
